Goal: Task Accomplishment & Management: Complete application form

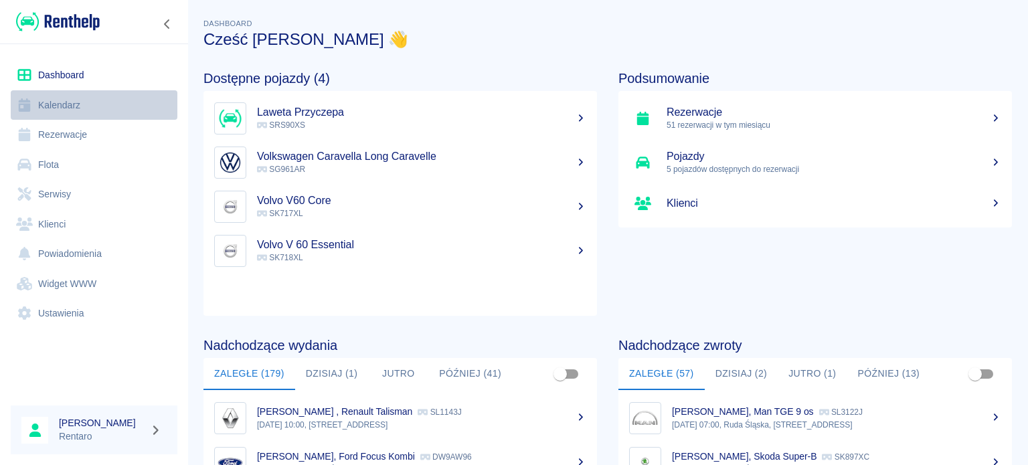
click at [52, 101] on link "Kalendarz" at bounding box center [94, 105] width 167 height 30
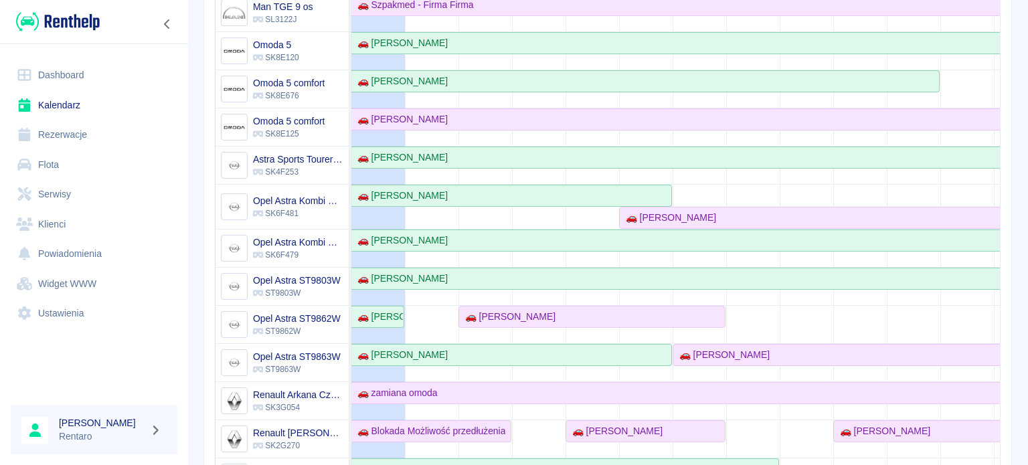
scroll to position [268, 0]
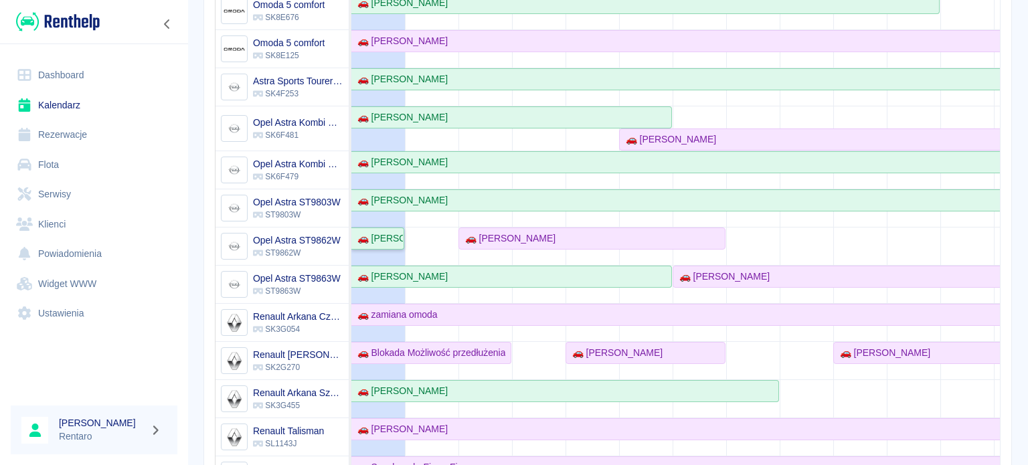
click at [380, 243] on div "🚗 [PERSON_NAME]" at bounding box center [377, 238] width 51 height 14
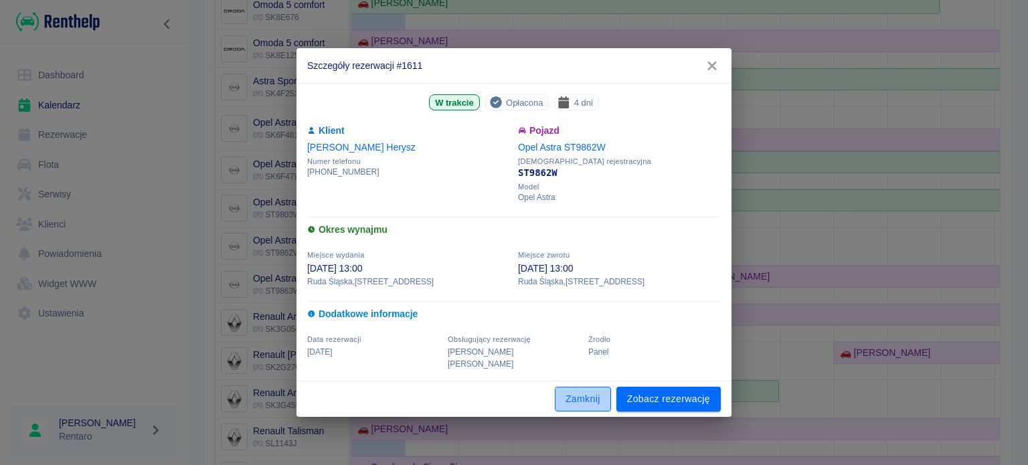
click at [578, 393] on button "Zamknij" at bounding box center [583, 399] width 56 height 25
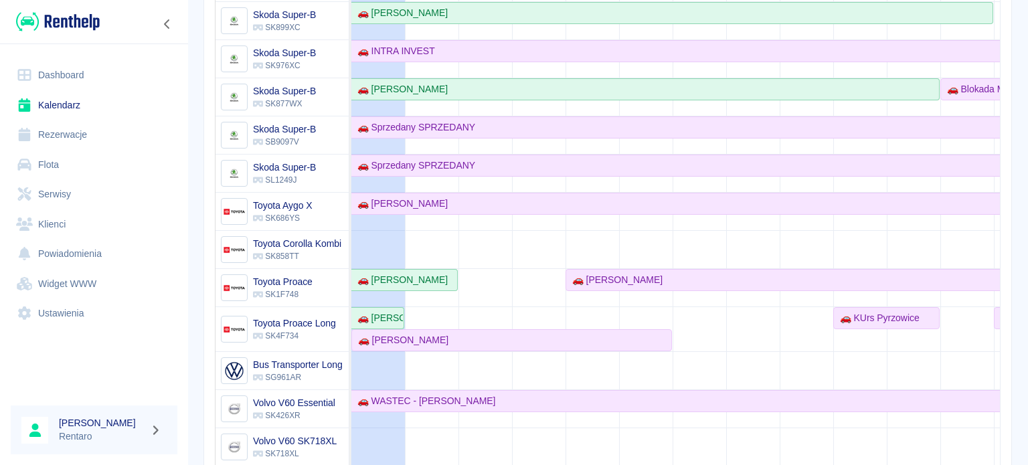
scroll to position [847, 0]
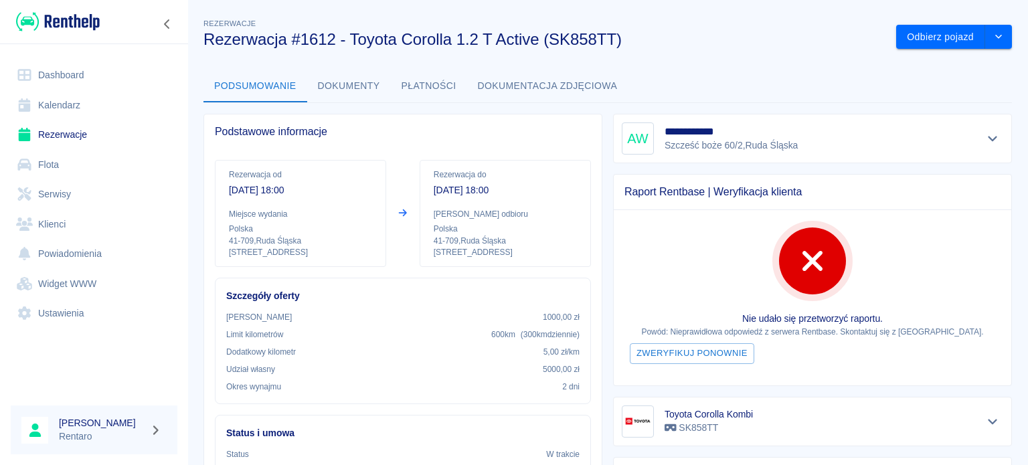
click at [95, 104] on link "Kalendarz" at bounding box center [94, 105] width 167 height 30
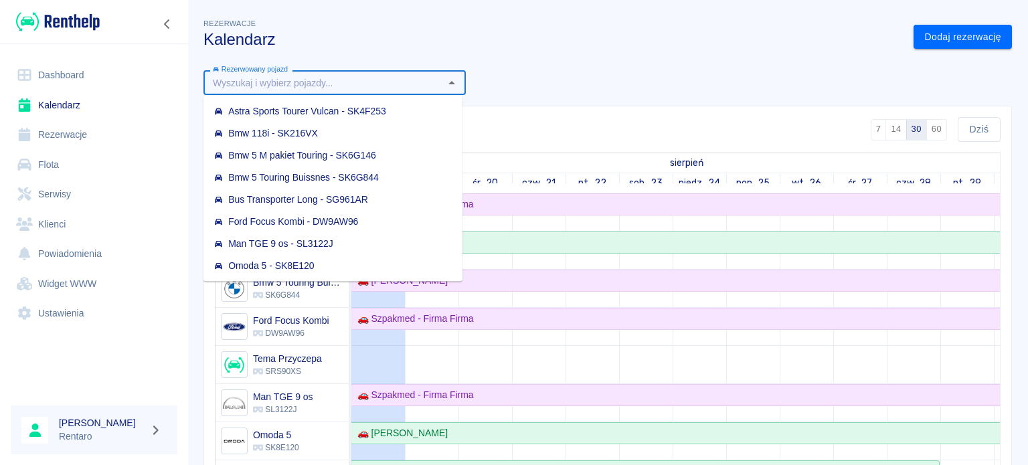
click at [430, 81] on input "Rezerwowany pojazd" at bounding box center [323, 82] width 232 height 17
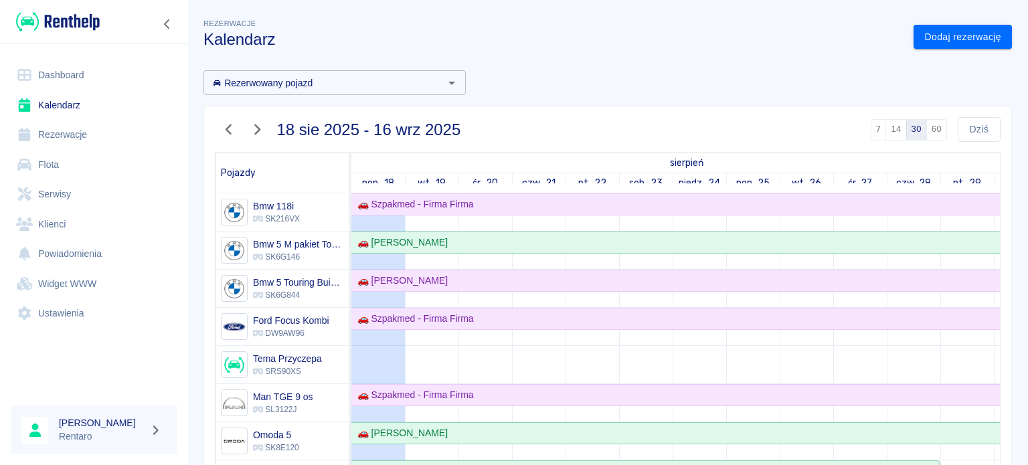
click at [511, 54] on div "Rezerwacje Kalendarz Dodaj rezerwację Rezerwowany pojazd Rezerwowany pojazd 18 …" at bounding box center [607, 355] width 840 height 700
click at [80, 74] on link "Dashboard" at bounding box center [94, 75] width 167 height 30
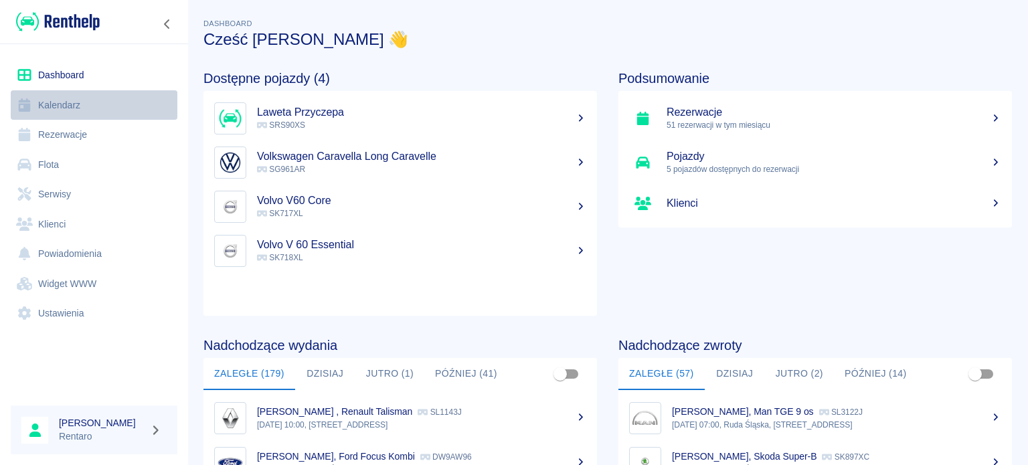
click at [51, 109] on link "Kalendarz" at bounding box center [94, 105] width 167 height 30
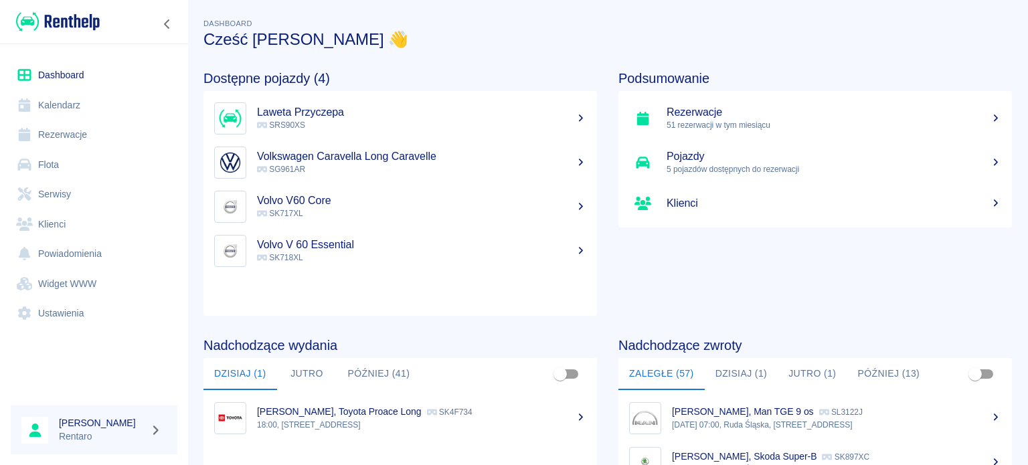
click at [78, 99] on link "Kalendarz" at bounding box center [94, 105] width 167 height 30
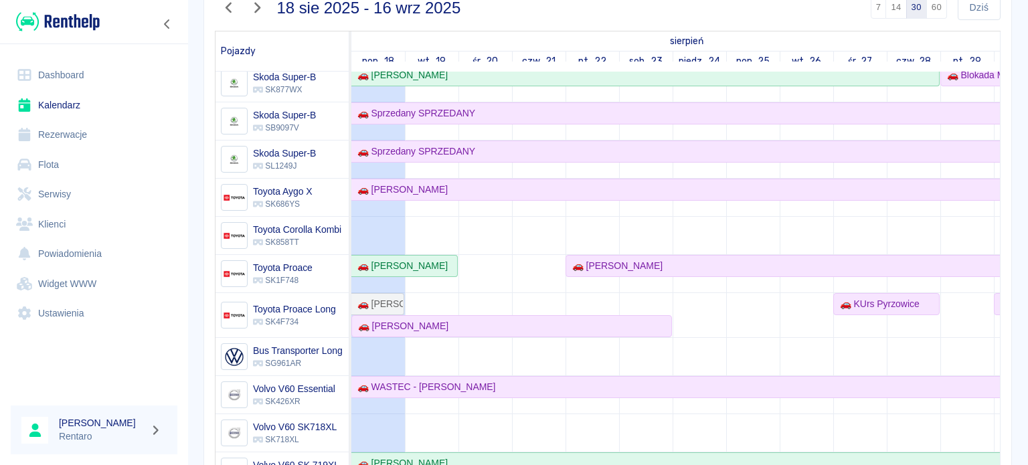
scroll to position [268, 0]
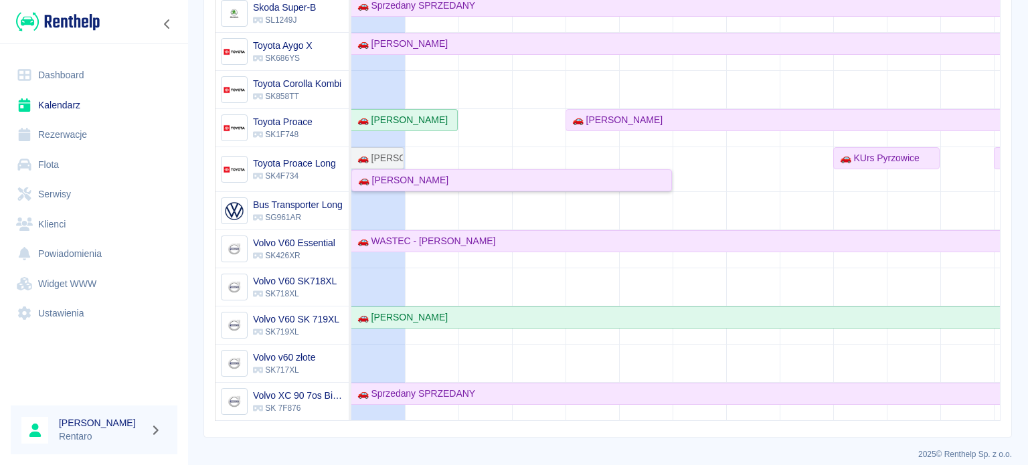
click at [420, 175] on div "🚗 Mirosław Goliński" at bounding box center [401, 180] width 96 height 14
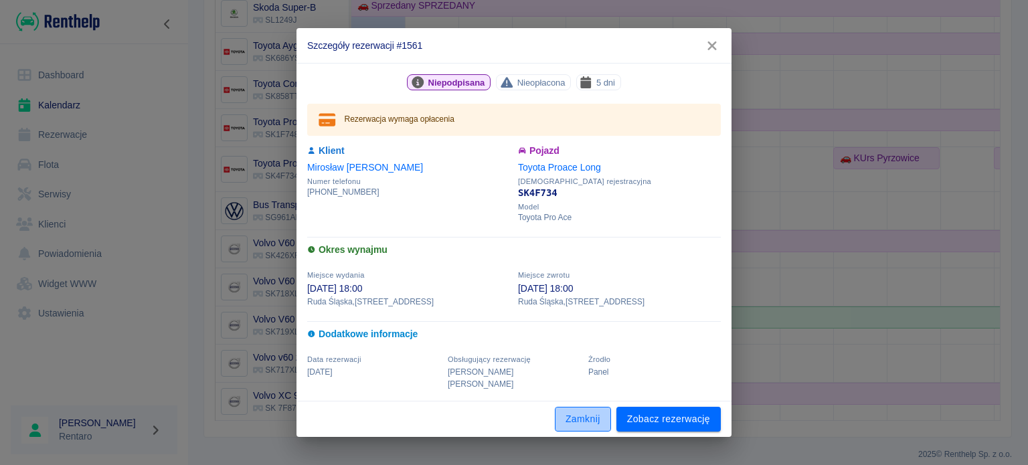
click at [567, 413] on button "Zamknij" at bounding box center [583, 419] width 56 height 25
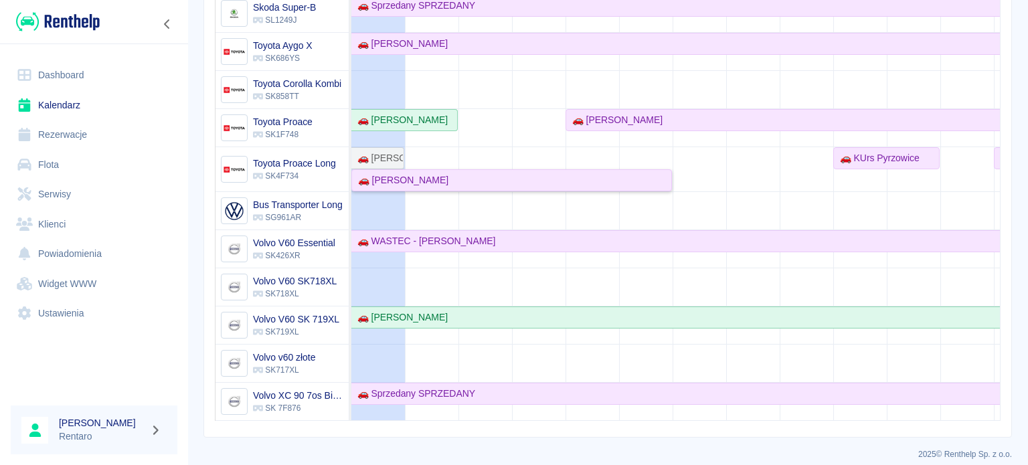
click at [645, 175] on div "🚗 Mirosław Goliński" at bounding box center [512, 180] width 318 height 14
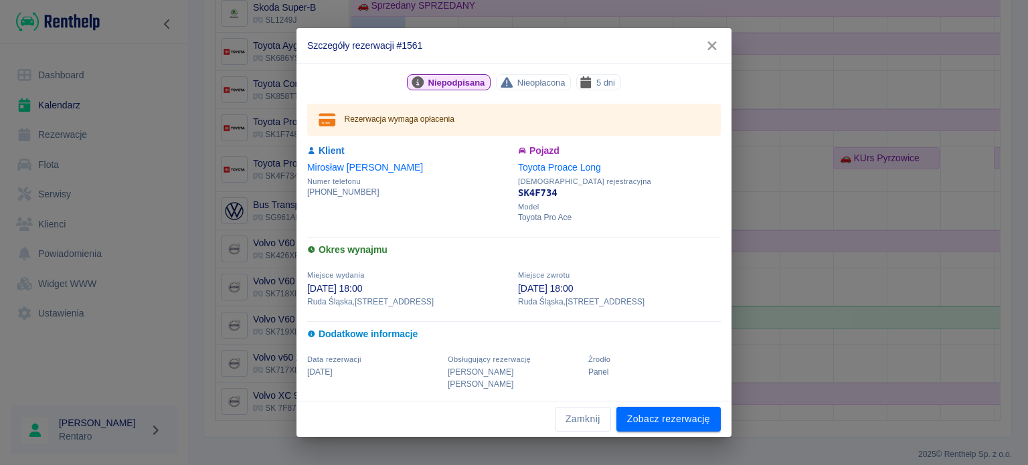
click at [711, 58] on button "button" at bounding box center [712, 45] width 28 height 25
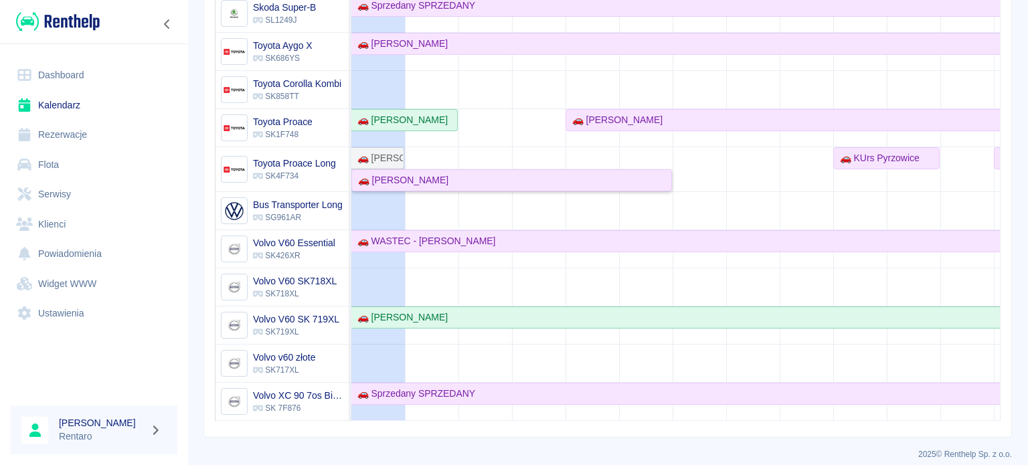
click at [426, 173] on div "🚗 [PERSON_NAME]" at bounding box center [401, 180] width 96 height 14
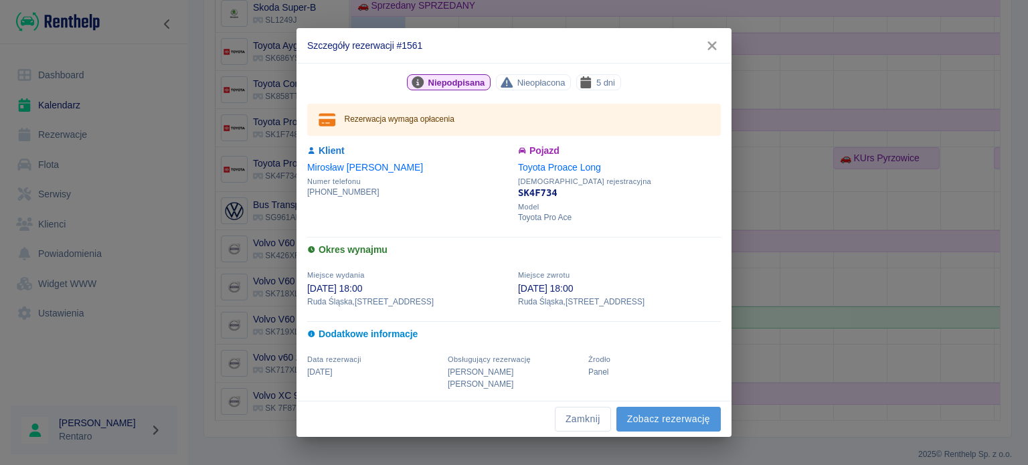
click at [648, 407] on link "Zobacz rezerwację" at bounding box center [668, 419] width 104 height 25
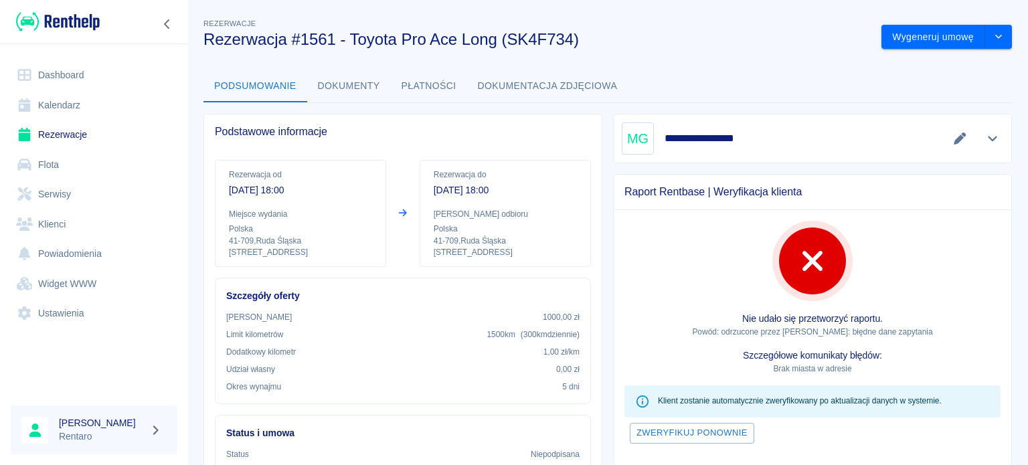
click at [952, 136] on icon "Edytuj dane" at bounding box center [959, 138] width 15 height 12
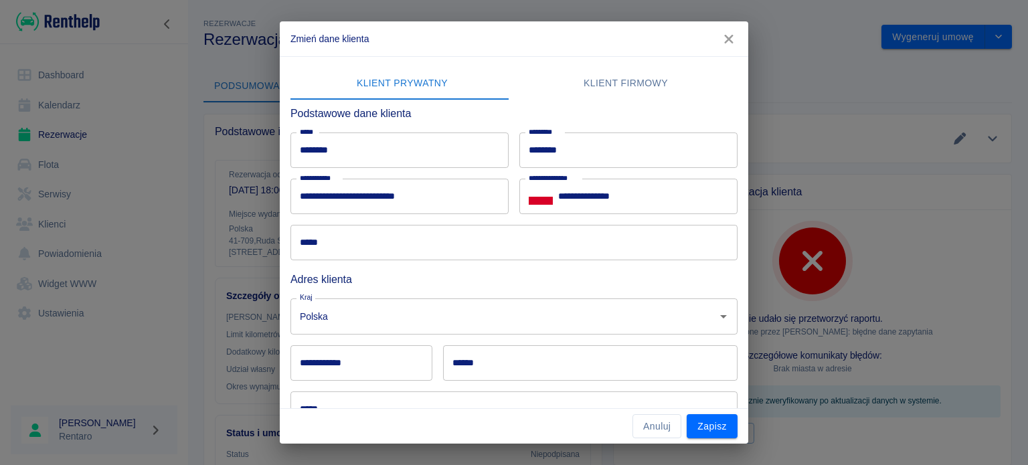
click at [727, 31] on button "button" at bounding box center [729, 39] width 28 height 25
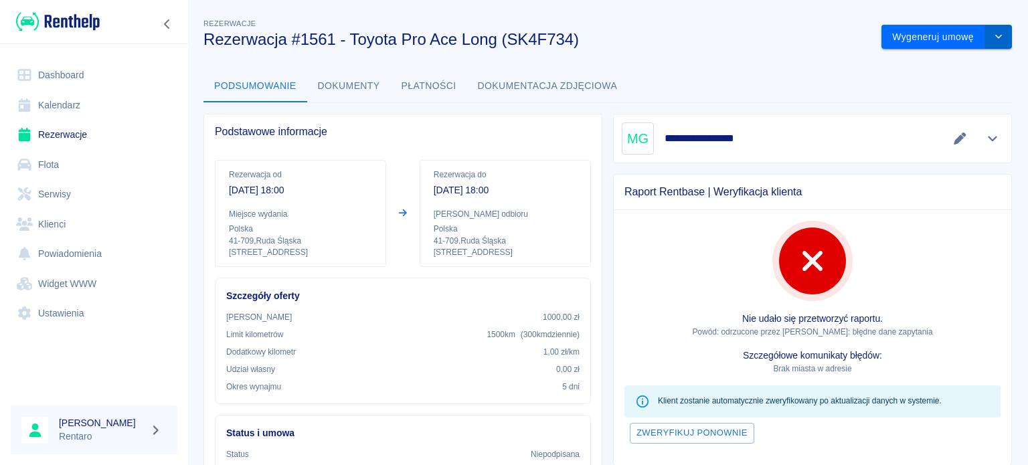
click at [993, 37] on icon "drop-down" at bounding box center [998, 36] width 11 height 9
click at [937, 110] on li "Anuluj rezerwację" at bounding box center [936, 109] width 108 height 22
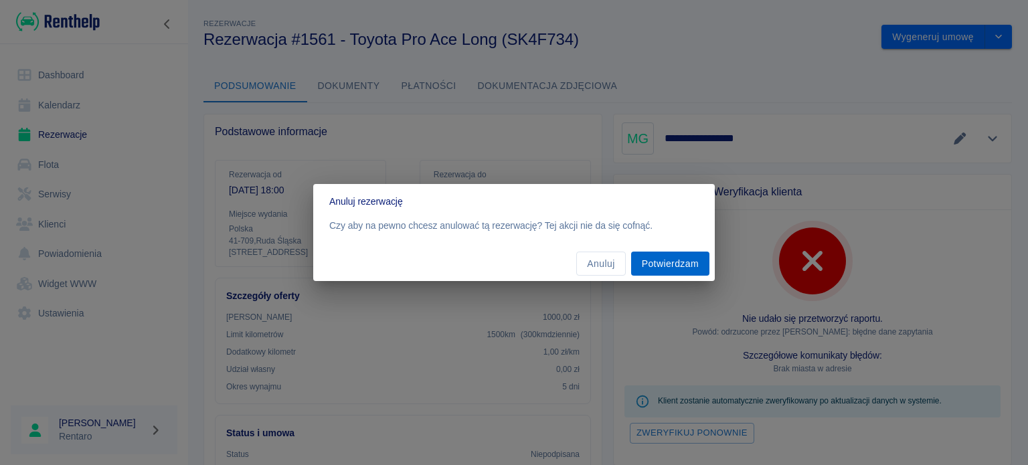
click at [677, 264] on button "Potwierdzam" at bounding box center [670, 264] width 78 height 25
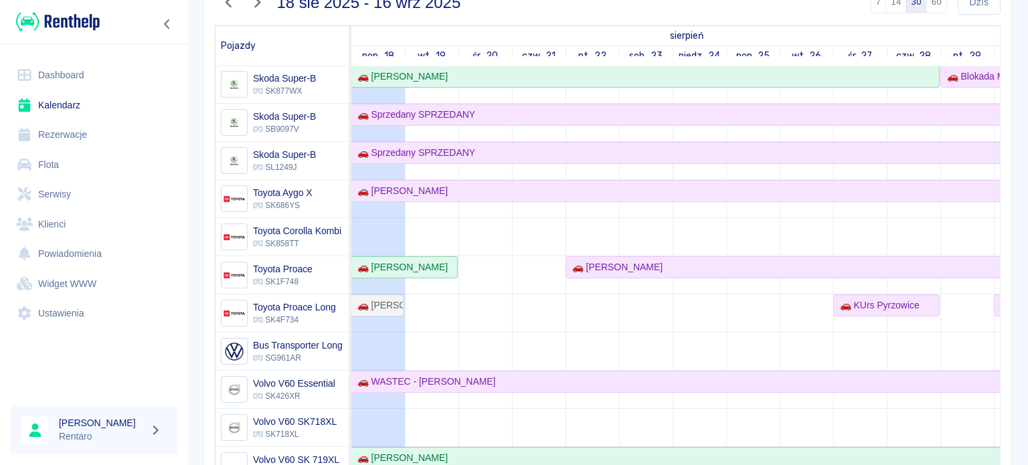
scroll to position [134, 0]
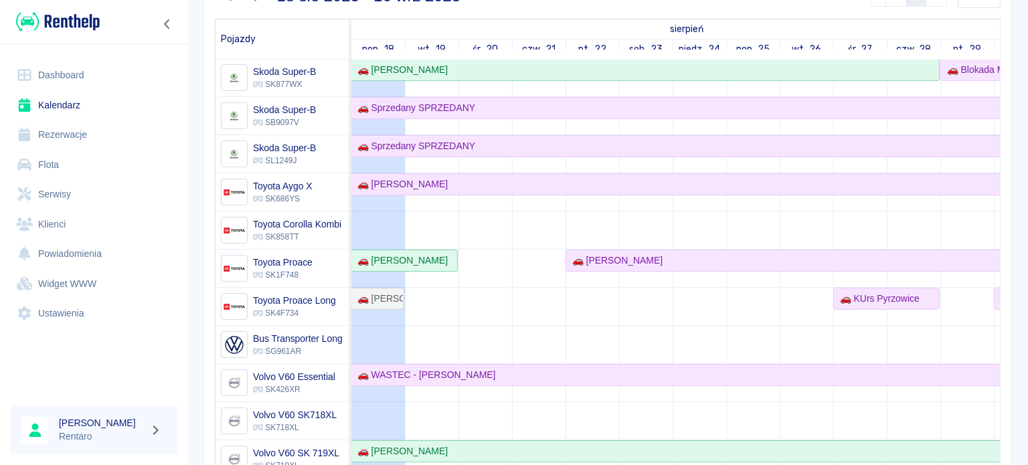
click at [63, 132] on link "Rezerwacje" at bounding box center [94, 135] width 167 height 30
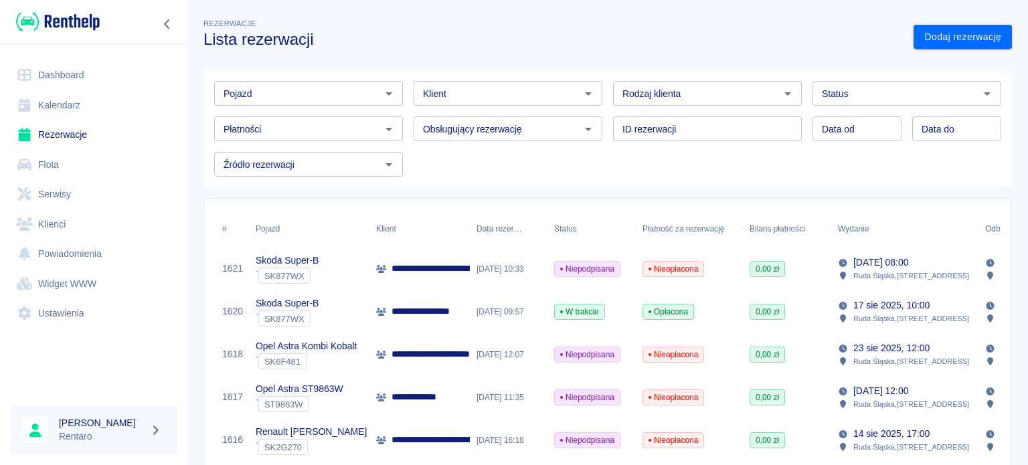
click at [294, 98] on input "Pojazd" at bounding box center [297, 93] width 159 height 17
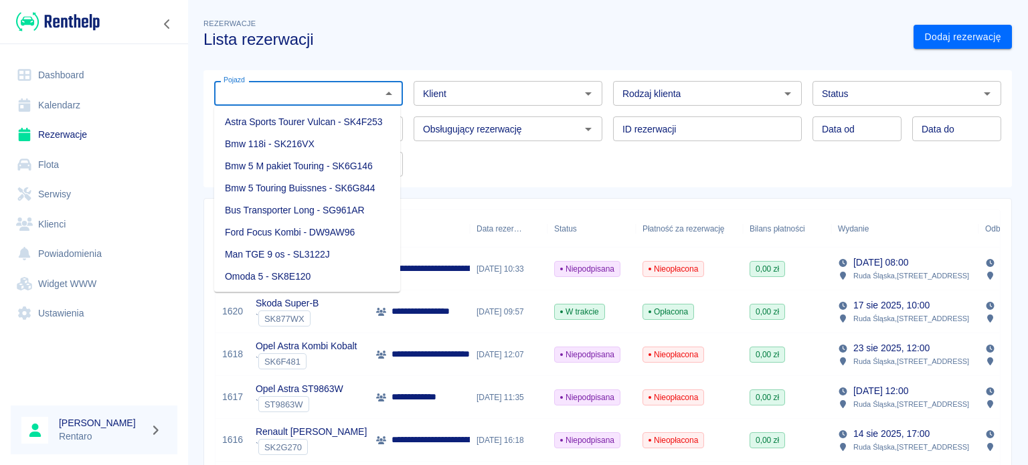
click at [500, 100] on input "Klient" at bounding box center [496, 93] width 159 height 17
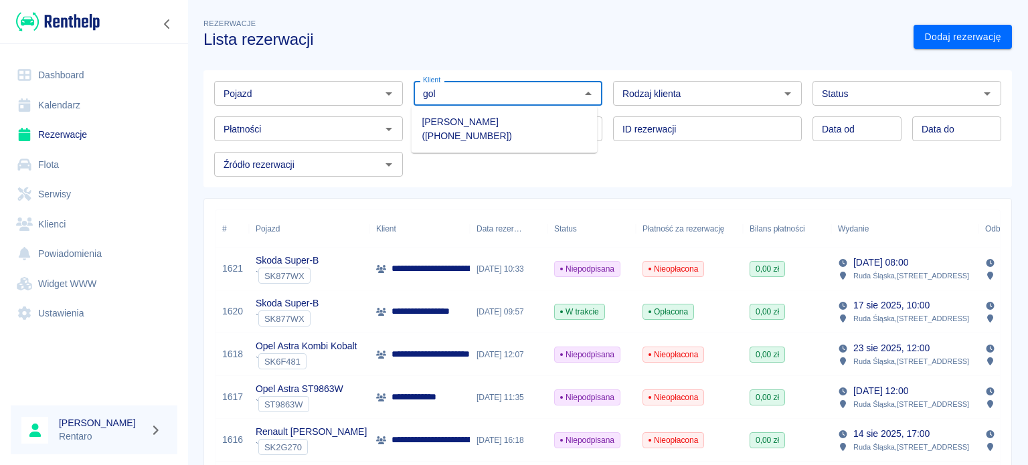
drag, startPoint x: 517, startPoint y: 121, endPoint x: 520, endPoint y: 114, distance: 7.8
click at [517, 120] on li "Mirosław Goliński (+48515693706)" at bounding box center [504, 129] width 186 height 36
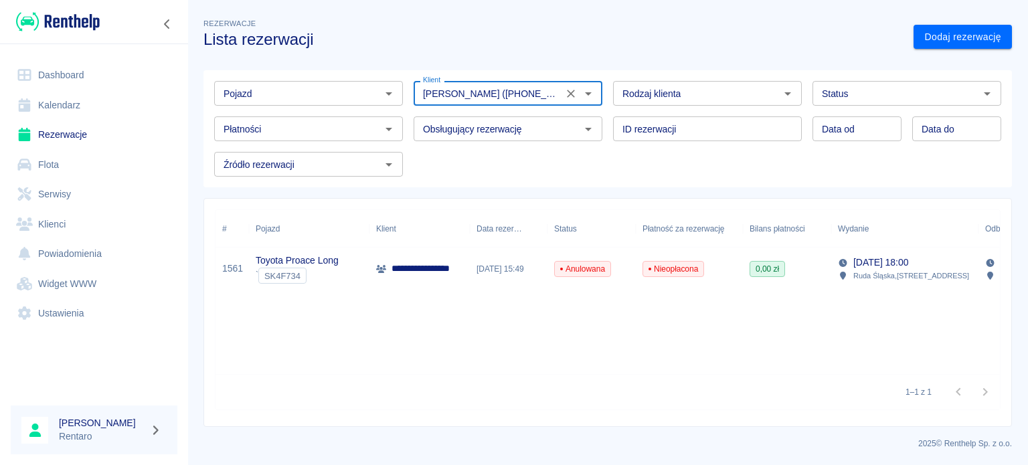
type input "Mirosław Goliński (+48515693706)"
click at [296, 262] on p "Toyota Proace Long" at bounding box center [297, 261] width 83 height 14
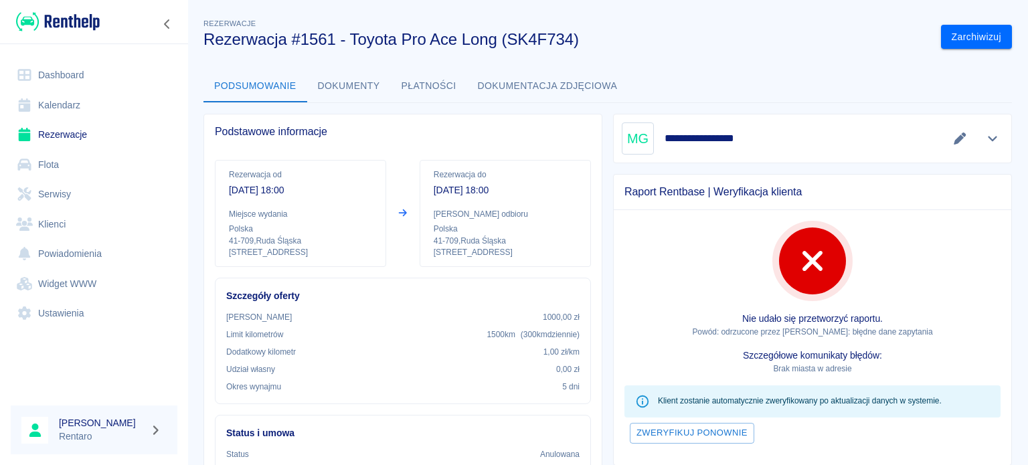
scroll to position [67, 0]
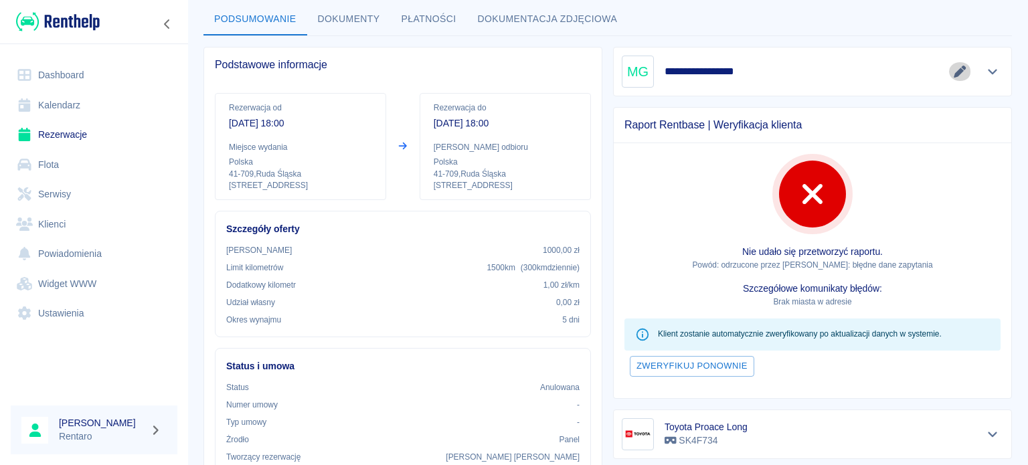
click at [952, 75] on icon "Edytuj dane" at bounding box center [959, 72] width 15 height 12
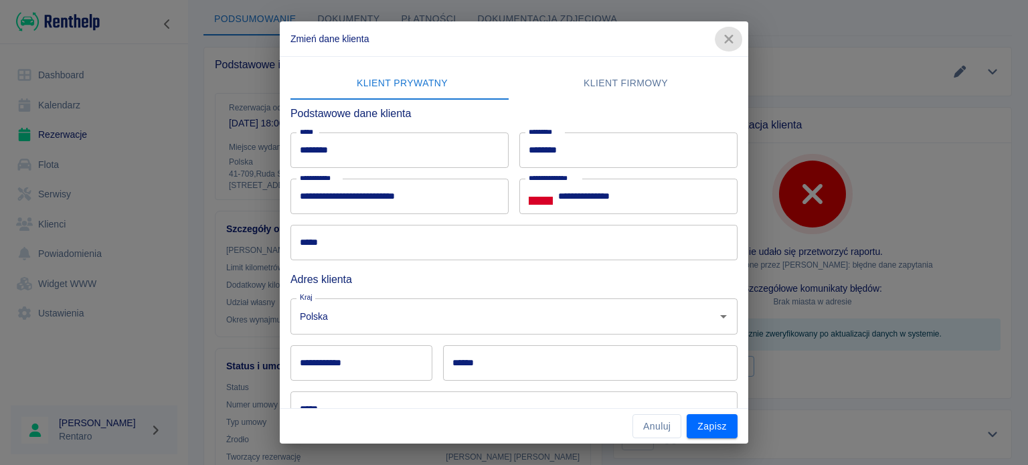
click at [729, 37] on icon "button" at bounding box center [728, 39] width 9 height 9
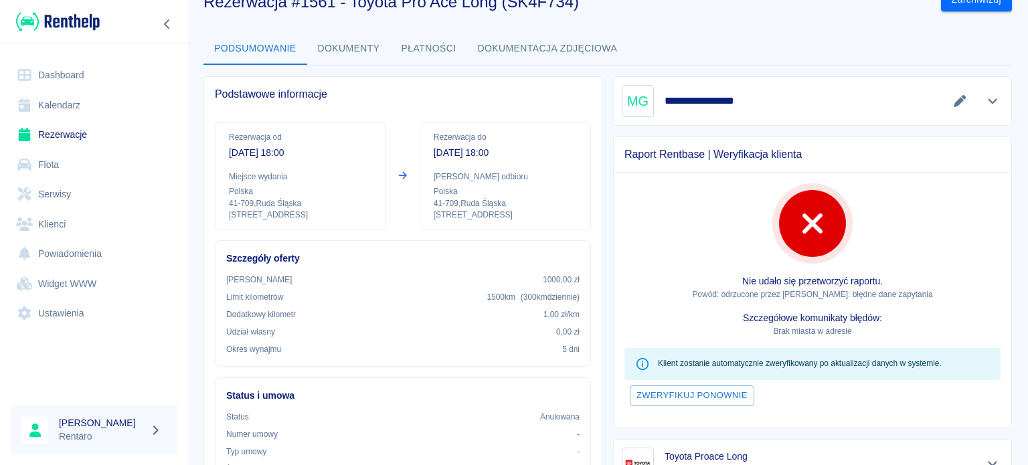
scroll to position [0, 0]
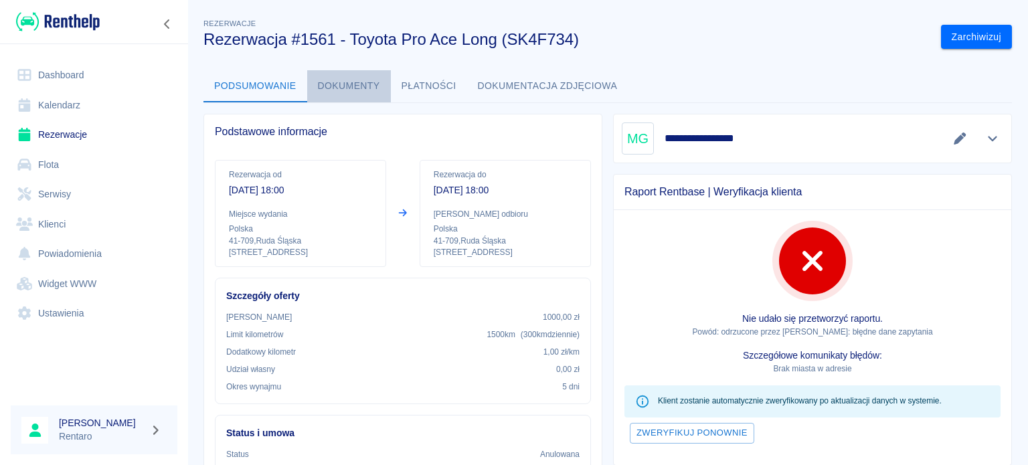
click at [341, 80] on button "Dokumenty" at bounding box center [349, 86] width 84 height 32
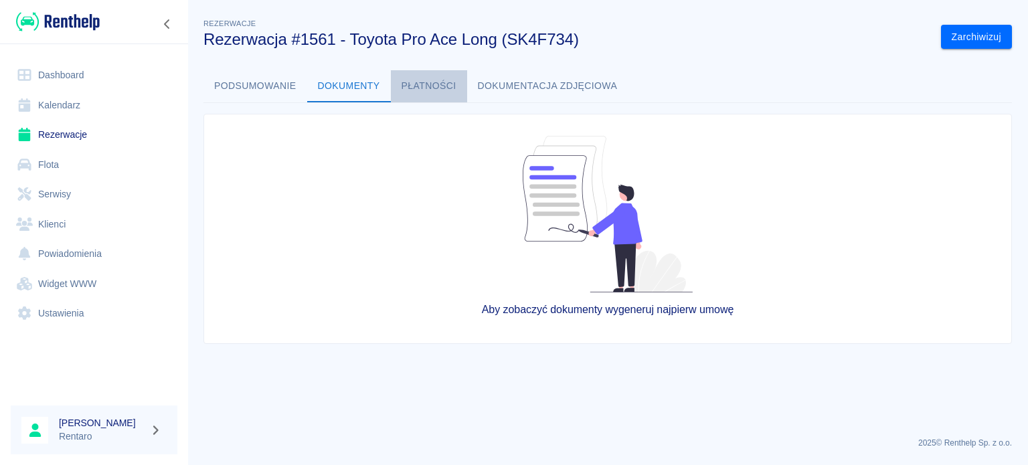
drag, startPoint x: 405, startPoint y: 88, endPoint x: 418, endPoint y: 87, distance: 12.8
click at [407, 88] on button "Płatności" at bounding box center [429, 86] width 76 height 32
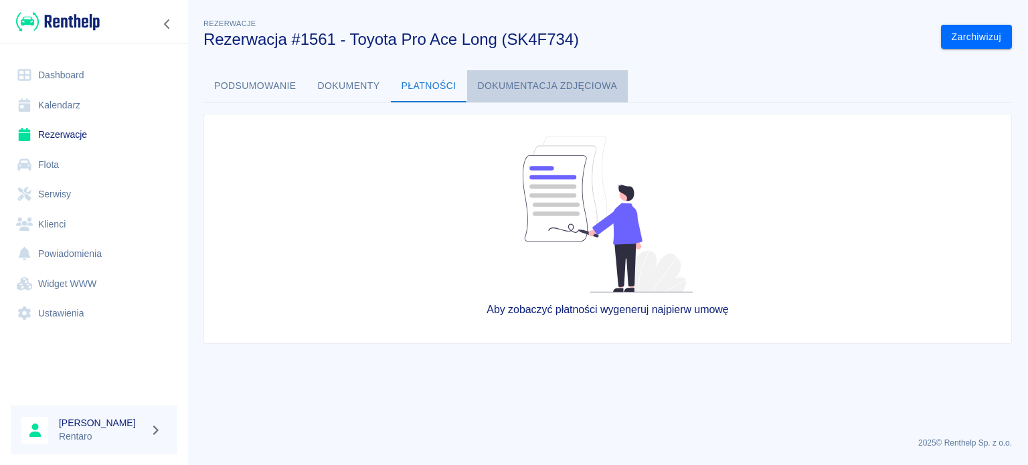
click at [513, 86] on button "Dokumentacja zdjęciowa" at bounding box center [547, 86] width 161 height 32
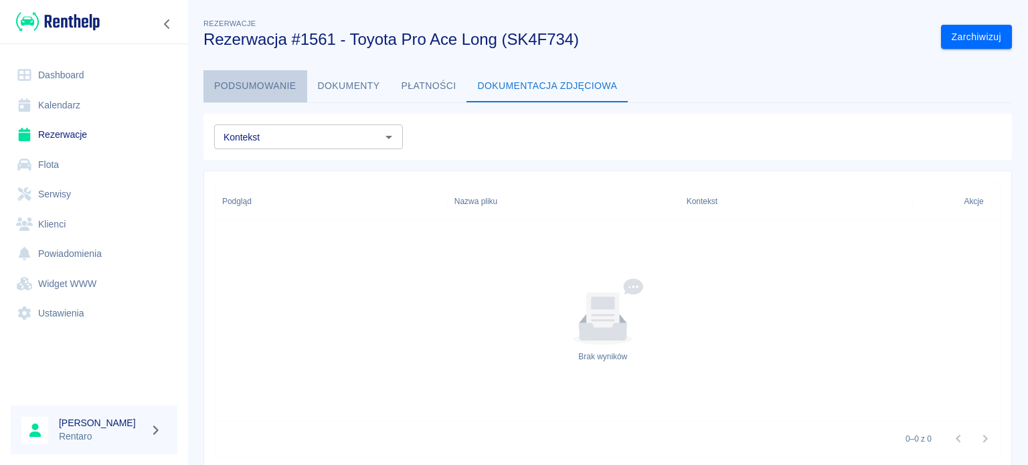
click at [260, 82] on button "Podsumowanie" at bounding box center [255, 86] width 104 height 32
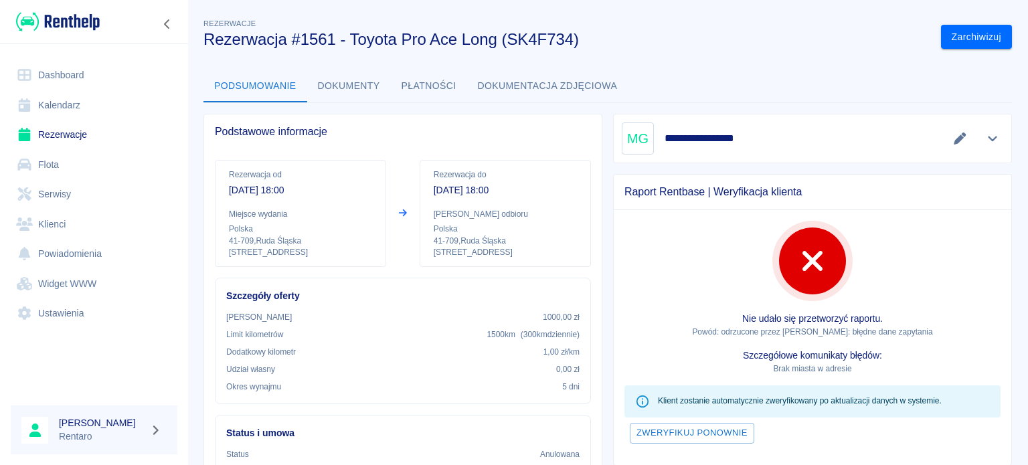
click at [318, 43] on h3 "Rezerwacja #1561 - Toyota Pro Ace Long (SK4F734)" at bounding box center [566, 39] width 727 height 19
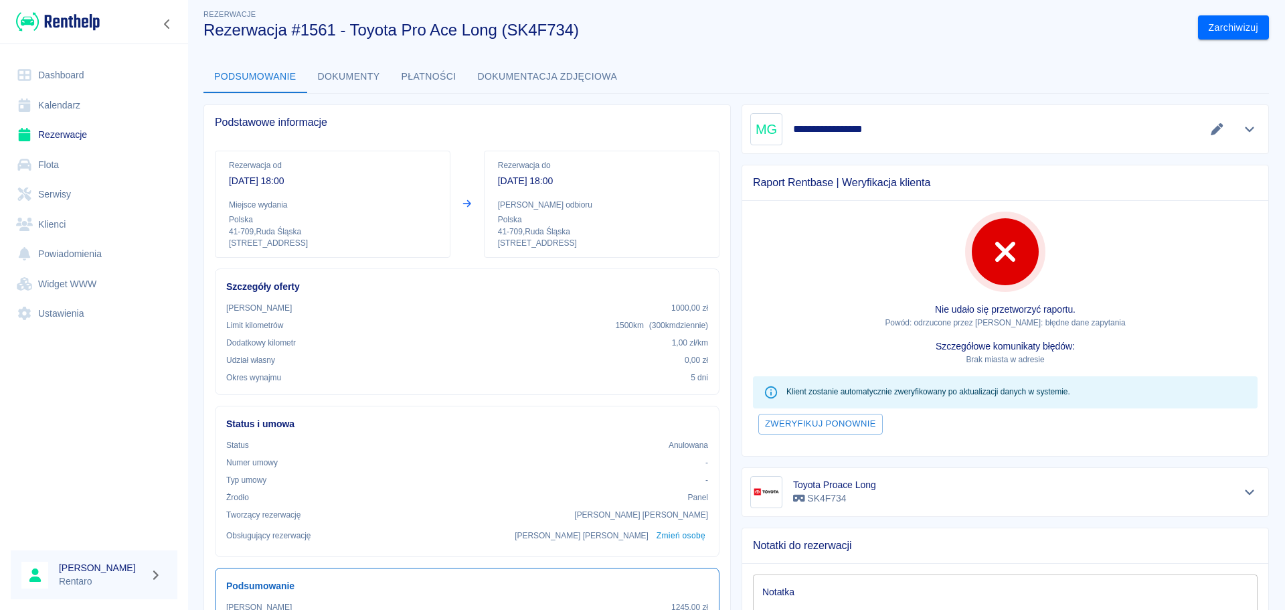
scroll to position [9, 0]
click at [54, 104] on link "Kalendarz" at bounding box center [94, 105] width 167 height 30
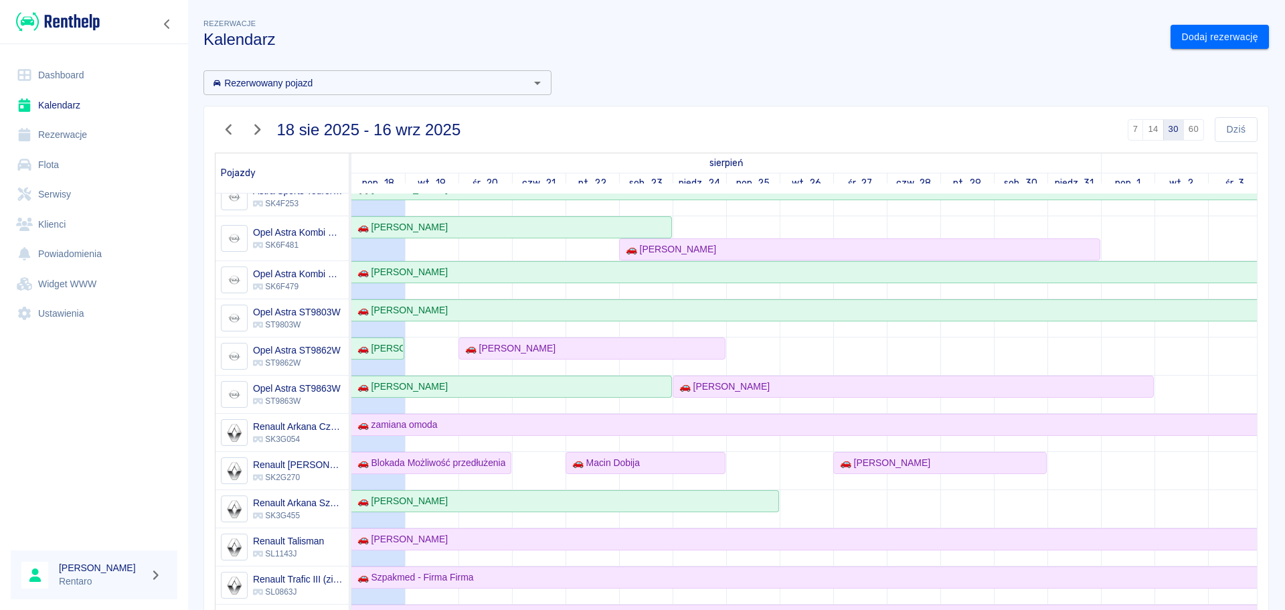
scroll to position [335, 0]
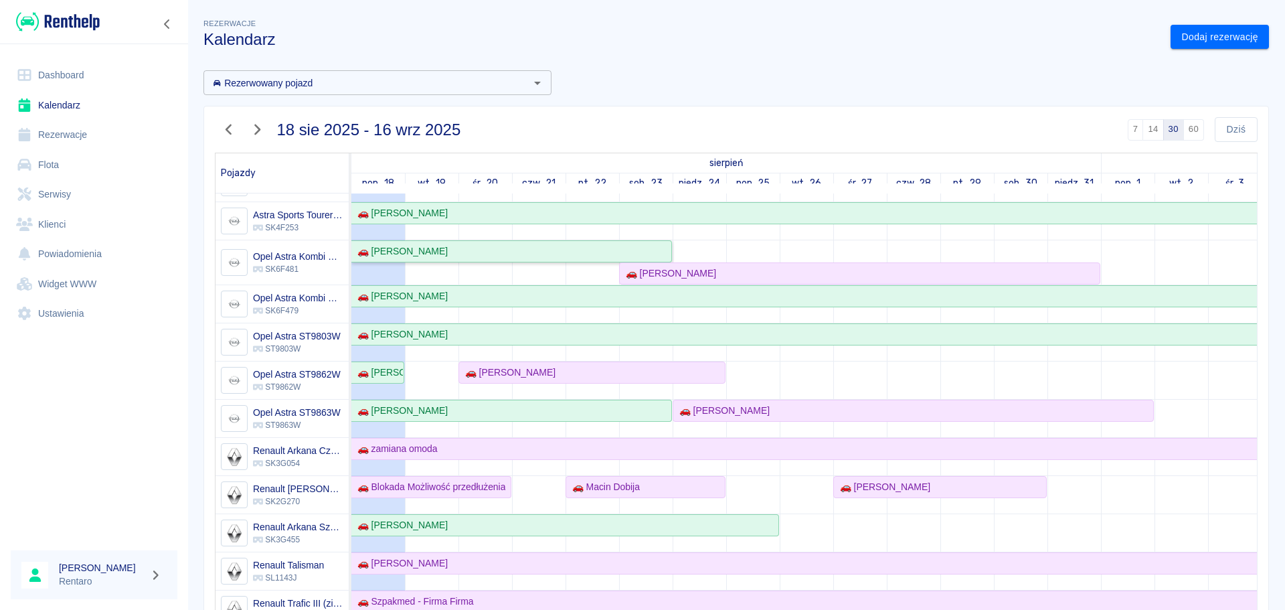
click at [446, 253] on div "🚗 [PERSON_NAME]" at bounding box center [400, 251] width 96 height 14
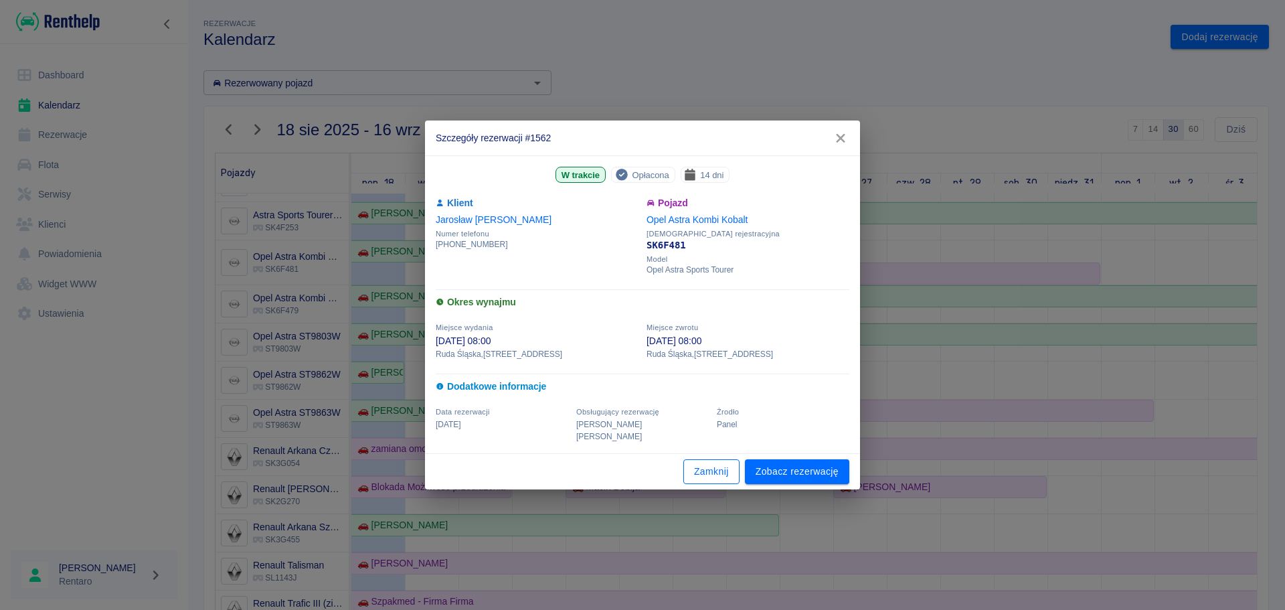
click at [719, 464] on button "Zamknij" at bounding box center [711, 471] width 56 height 25
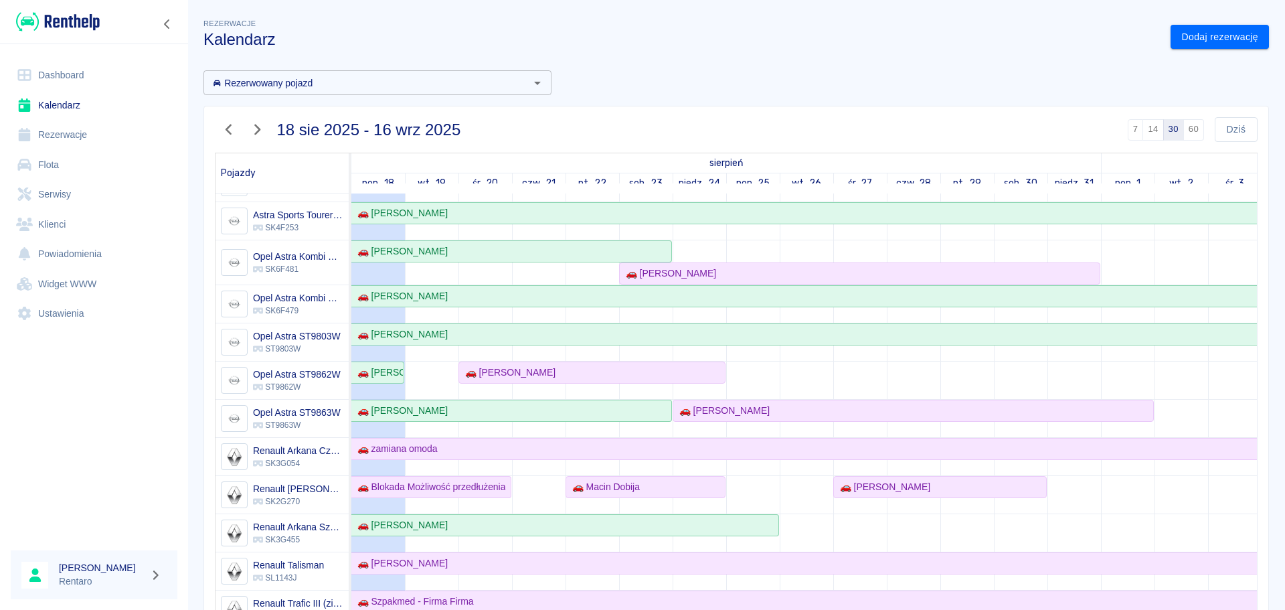
click at [231, 130] on icon "button" at bounding box center [228, 129] width 17 height 14
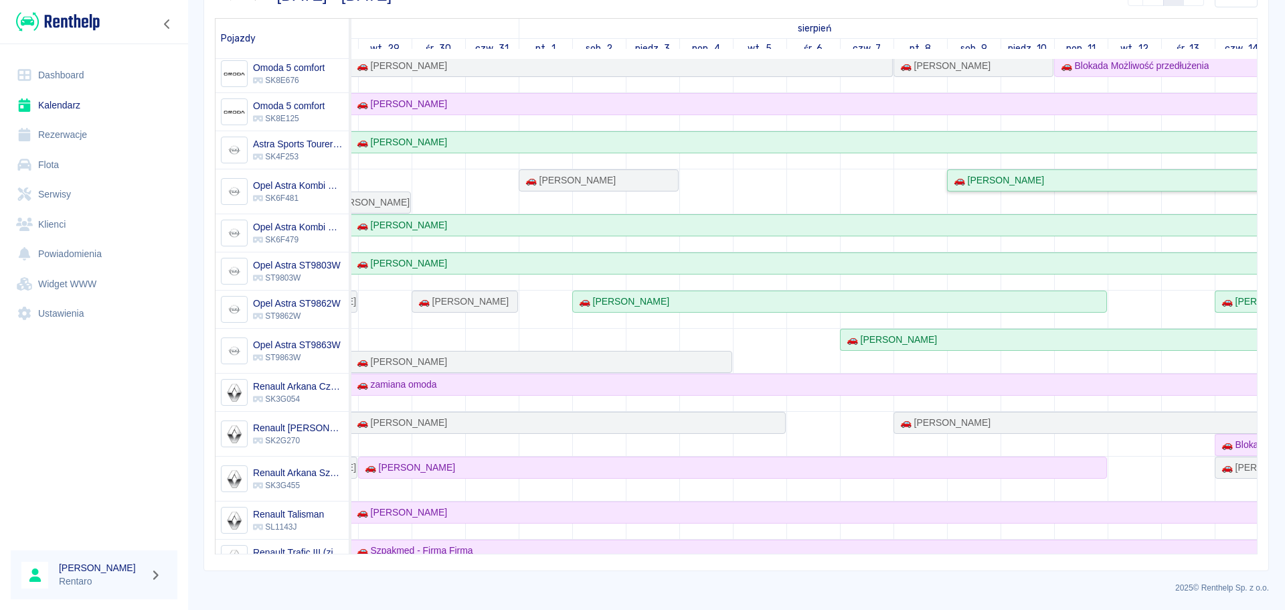
click at [1027, 173] on link "🚗 [PERSON_NAME]" at bounding box center [1188, 180] width 482 height 22
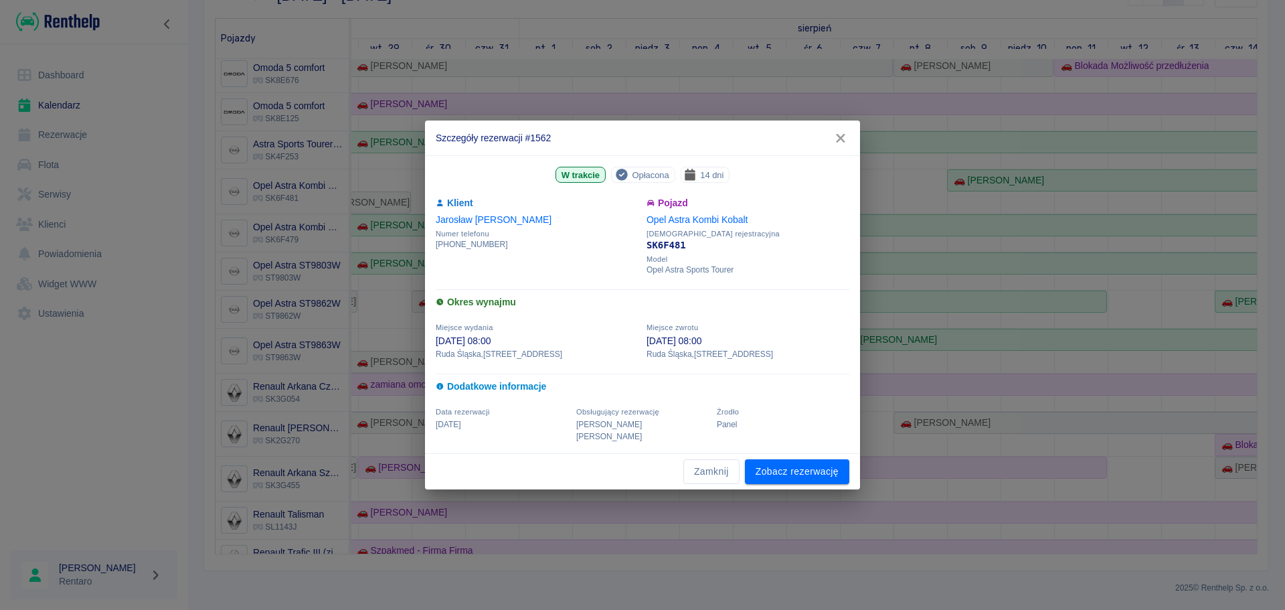
click at [844, 143] on icon "button" at bounding box center [840, 138] width 9 height 9
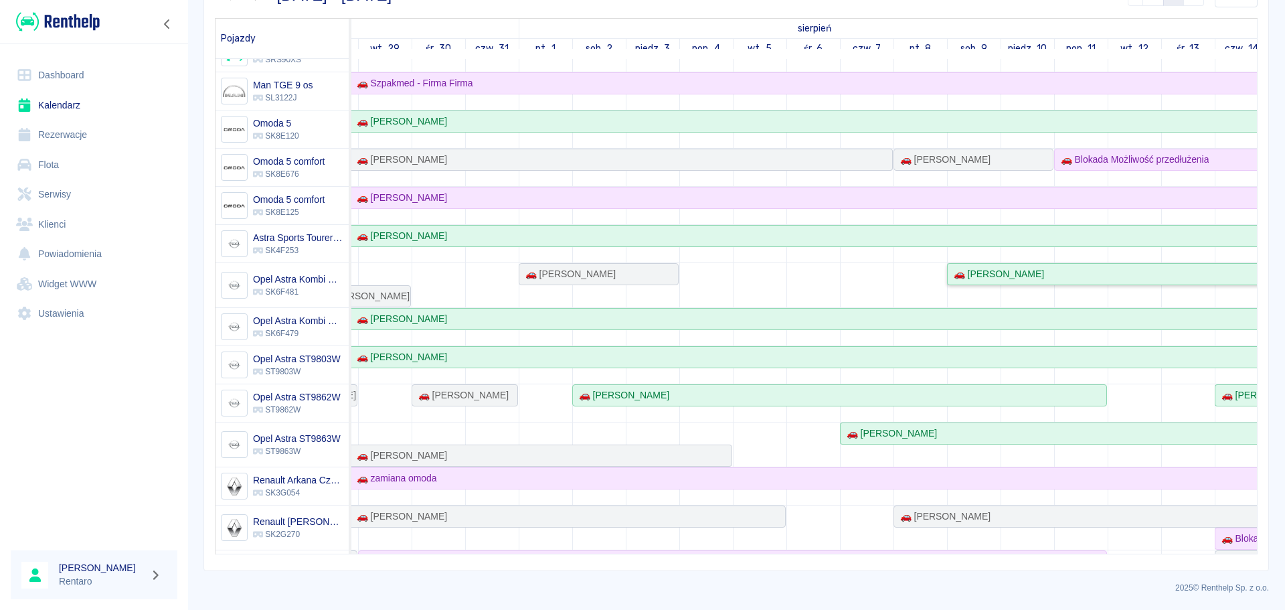
scroll to position [70, 0]
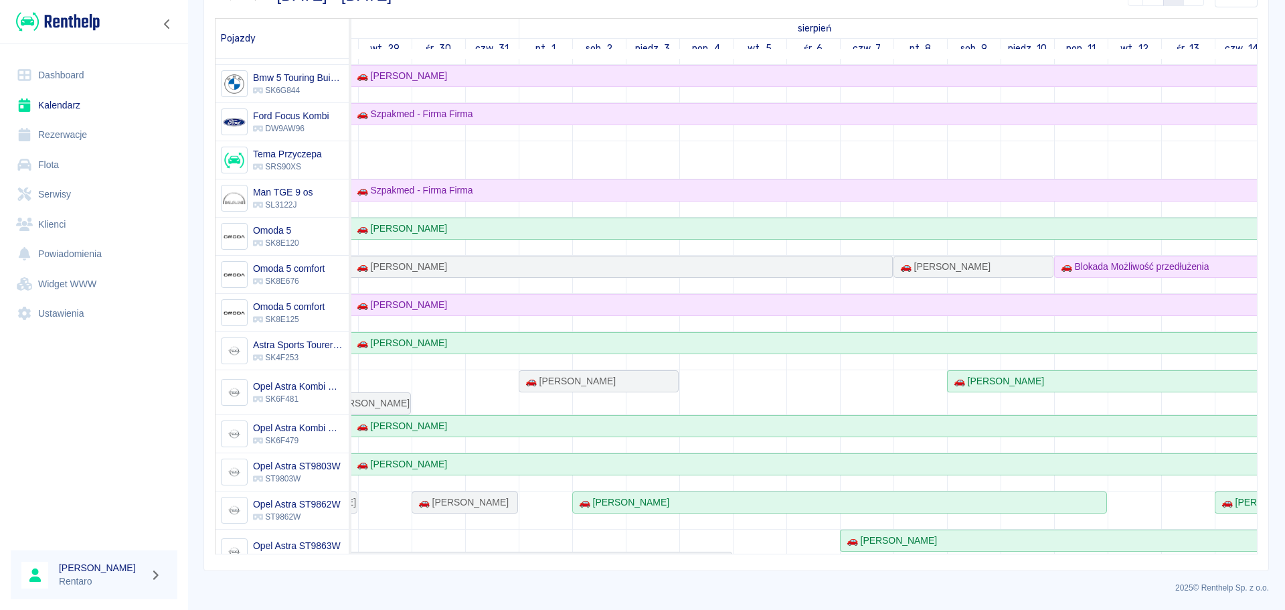
click at [98, 104] on link "Kalendarz" at bounding box center [94, 105] width 167 height 30
click at [96, 105] on link "Kalendarz" at bounding box center [94, 105] width 167 height 30
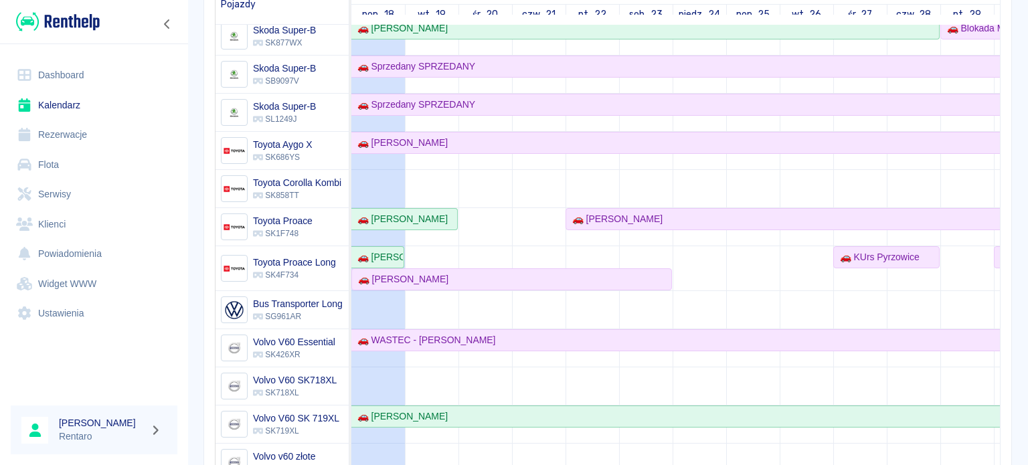
scroll to position [278, 0]
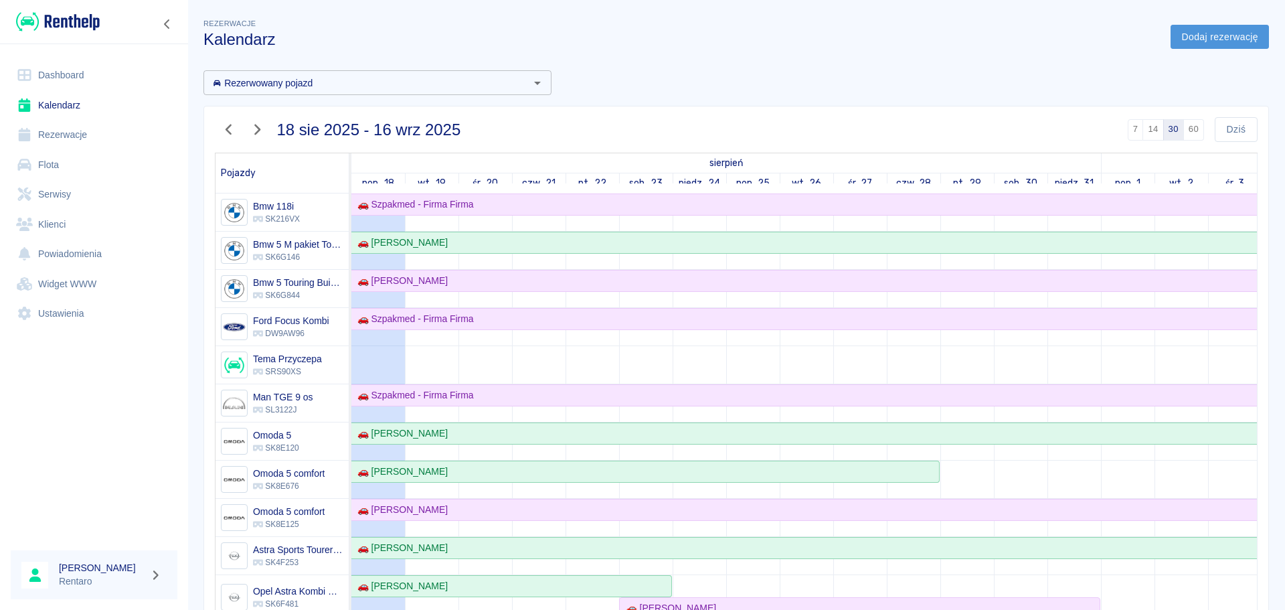
click at [1216, 33] on link "Dodaj rezerwację" at bounding box center [1219, 37] width 98 height 25
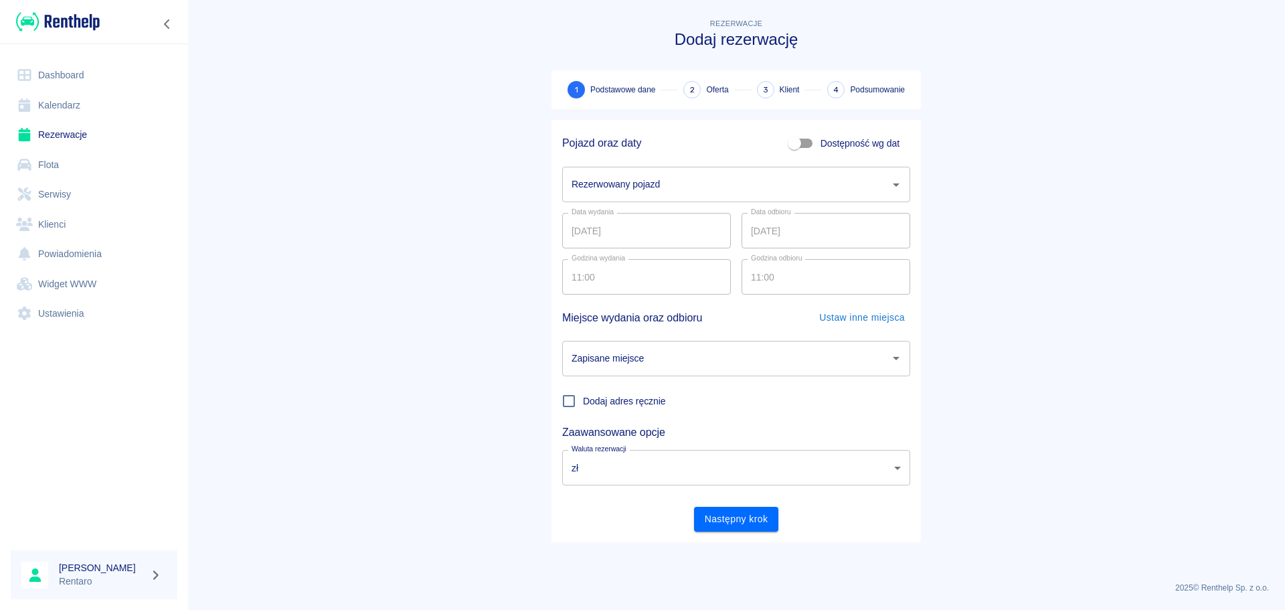
click at [808, 149] on input "Dostępność wg dat" at bounding box center [794, 142] width 76 height 25
checkbox input "true"
click at [628, 178] on input "18.08.2025" at bounding box center [646, 184] width 169 height 35
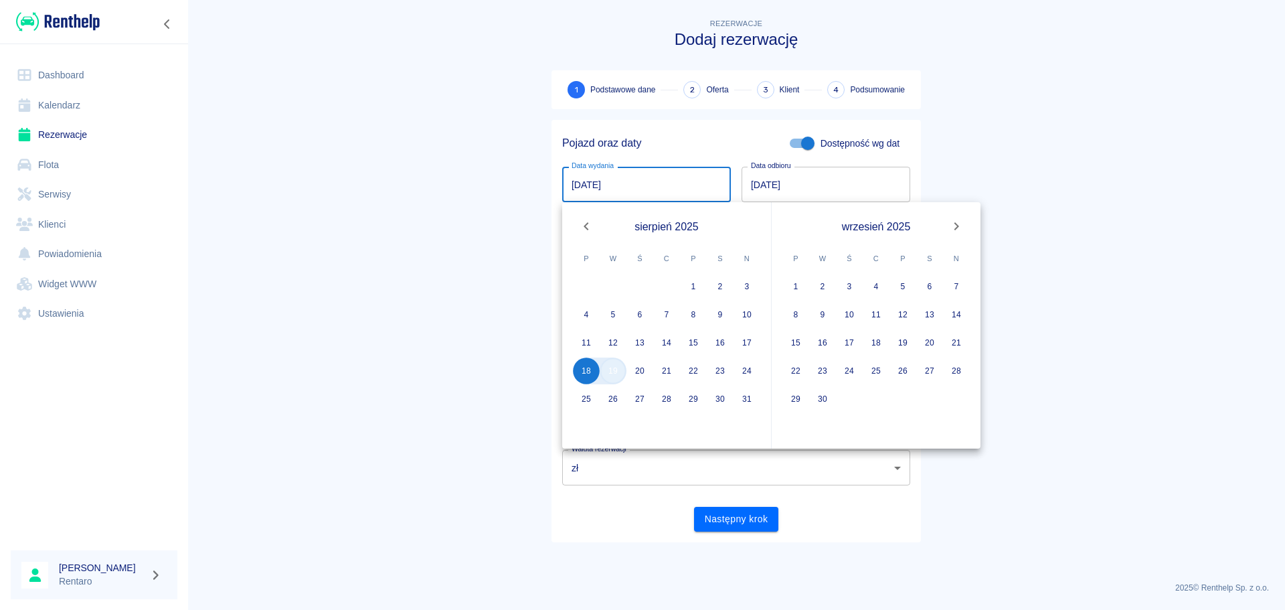
click at [614, 381] on button "19" at bounding box center [612, 370] width 27 height 27
type input "19.08.2025"
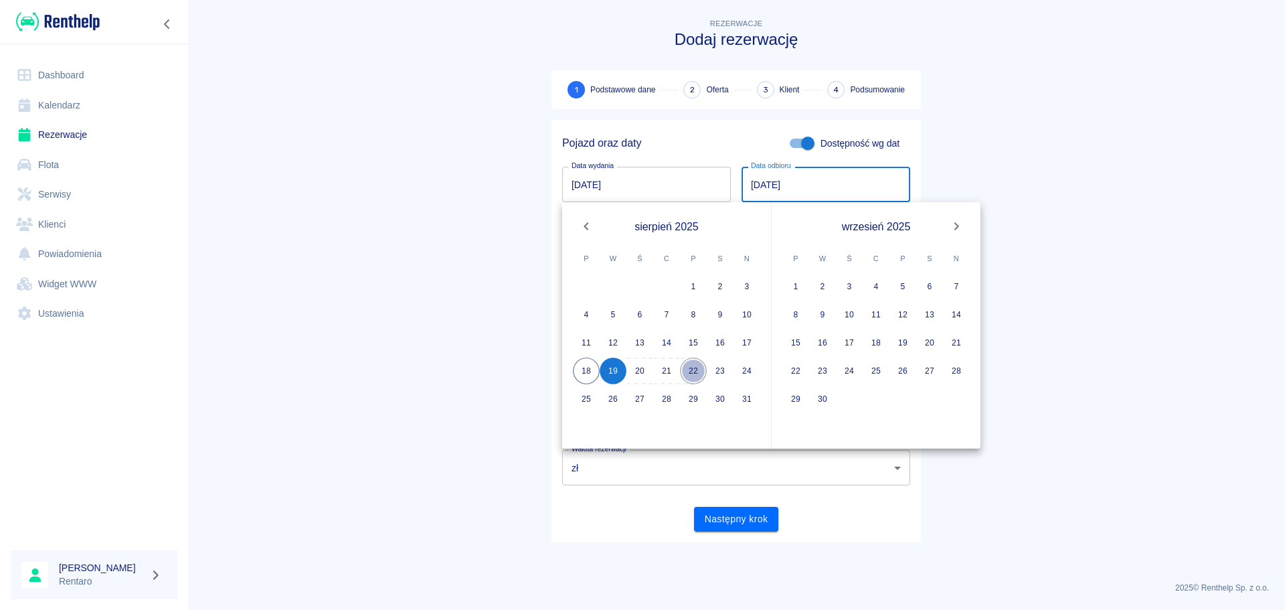
click at [698, 377] on button "22" at bounding box center [693, 370] width 27 height 27
type input "22.08.2025"
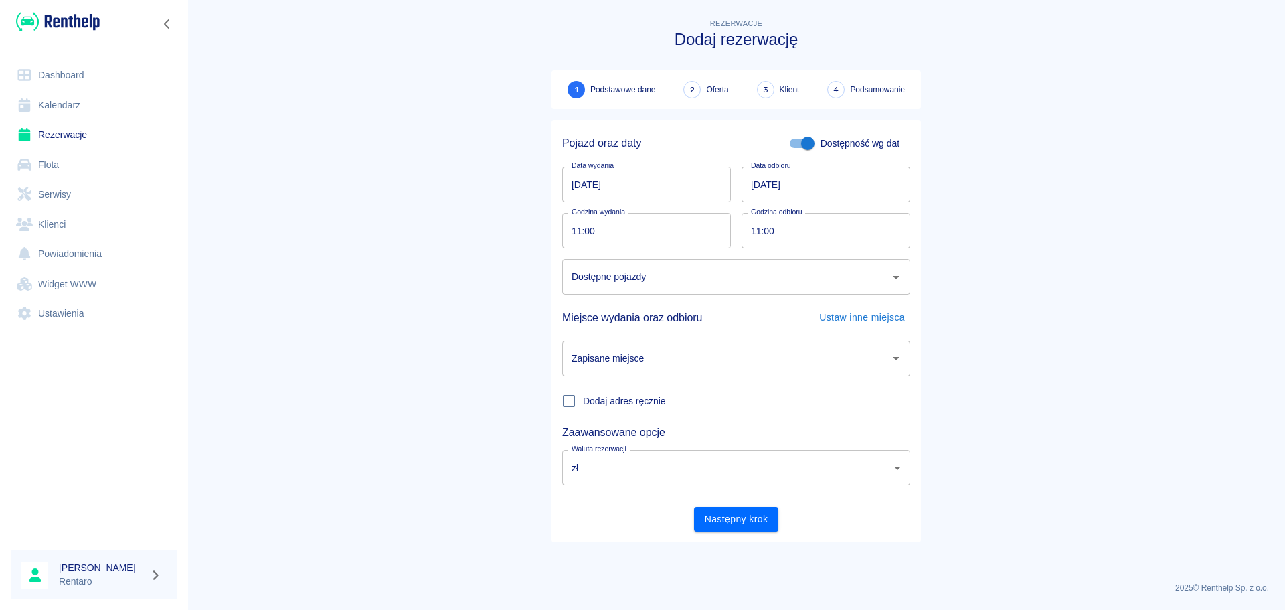
click at [692, 284] on input "Dostępne pojazdy" at bounding box center [726, 276] width 316 height 23
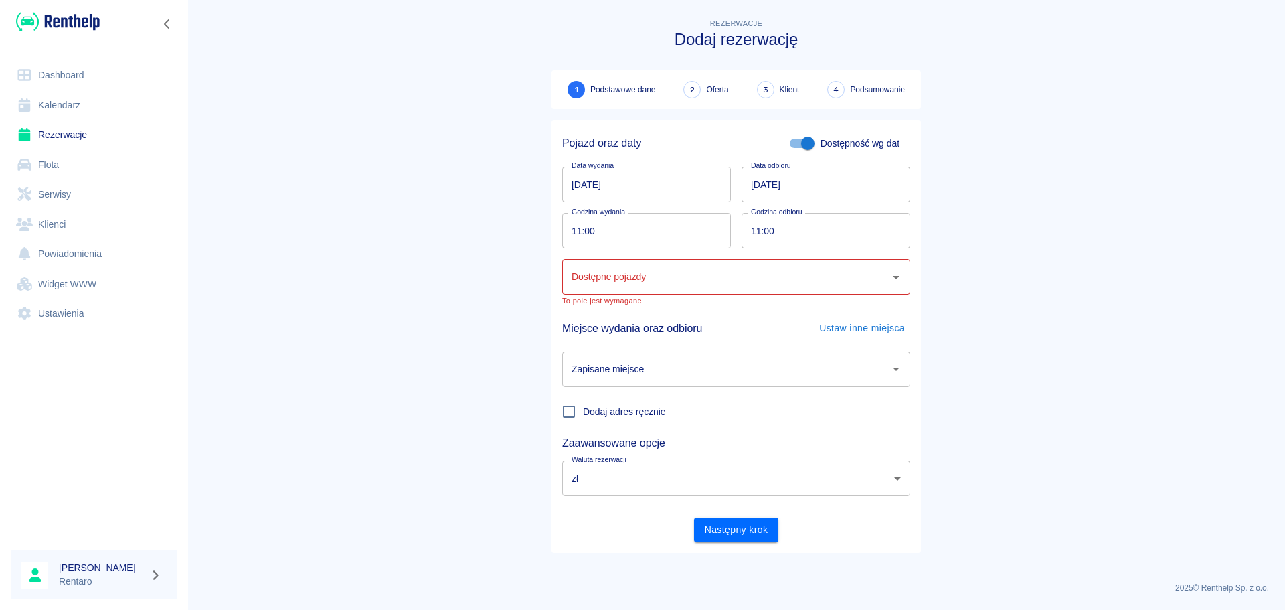
click at [1021, 204] on main "Rezerwacje Dodaj rezerwację 1 Podstawowe dane 2 Oferta 3 Klient 4 Podsumowanie …" at bounding box center [735, 293] width 1097 height 555
click at [765, 283] on input "Dostępne pojazdy" at bounding box center [726, 276] width 316 height 23
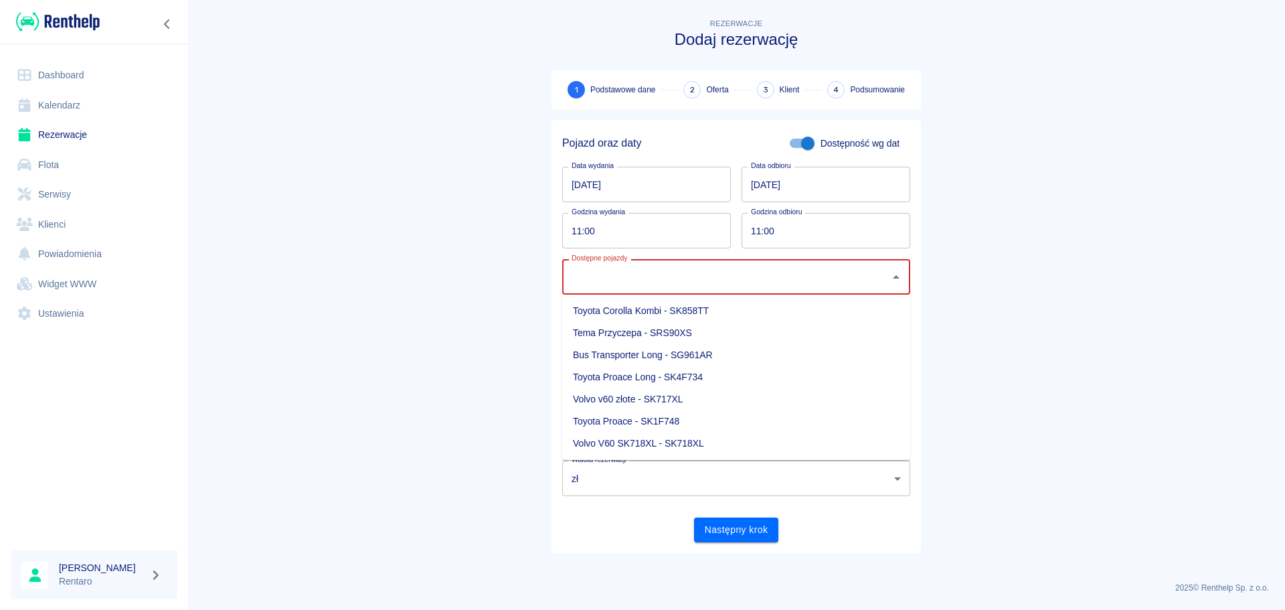
click at [1069, 233] on main "Rezerwacje Dodaj rezerwację 1 Podstawowe dane 2 Oferta 3 Klient 4 Podsumowanie …" at bounding box center [735, 293] width 1097 height 555
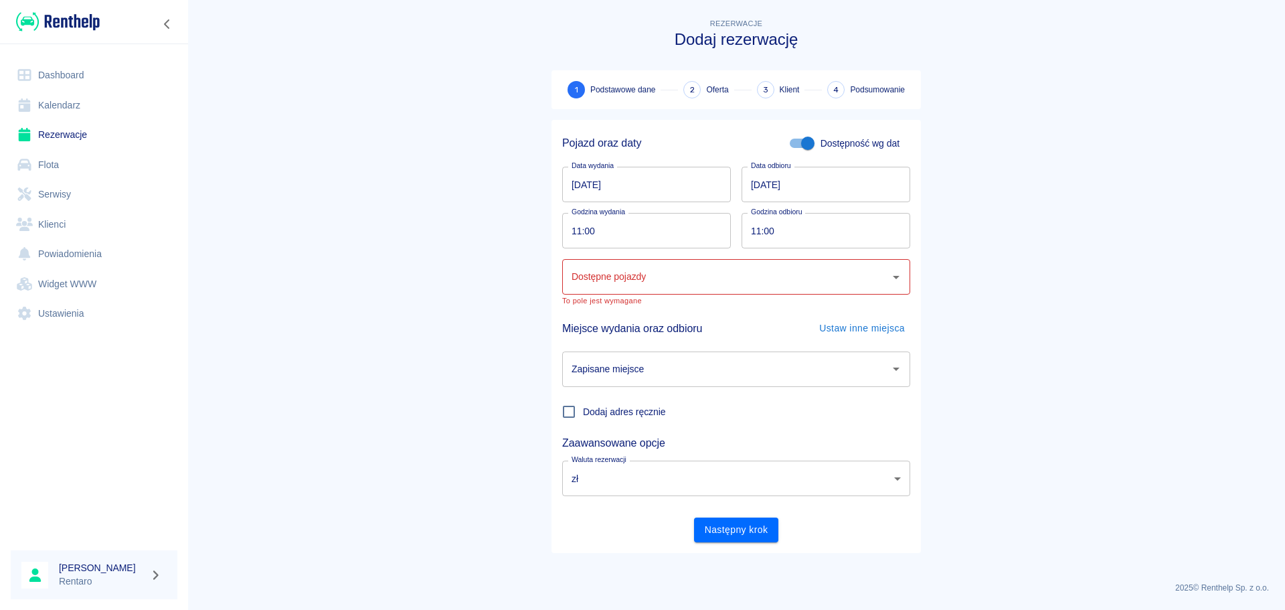
click at [712, 282] on input "Dostępne pojazdy" at bounding box center [726, 276] width 316 height 23
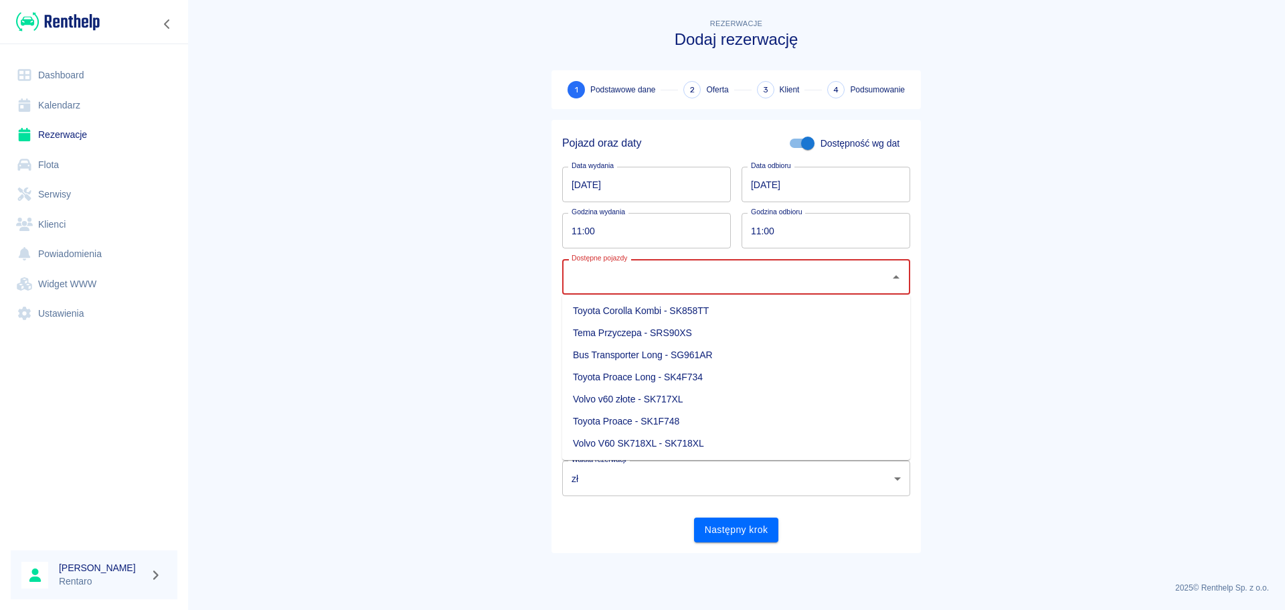
click at [1030, 241] on main "Rezerwacje Dodaj rezerwację 1 Podstawowe dane 2 Oferta 3 Klient 4 Podsumowanie …" at bounding box center [735, 293] width 1097 height 555
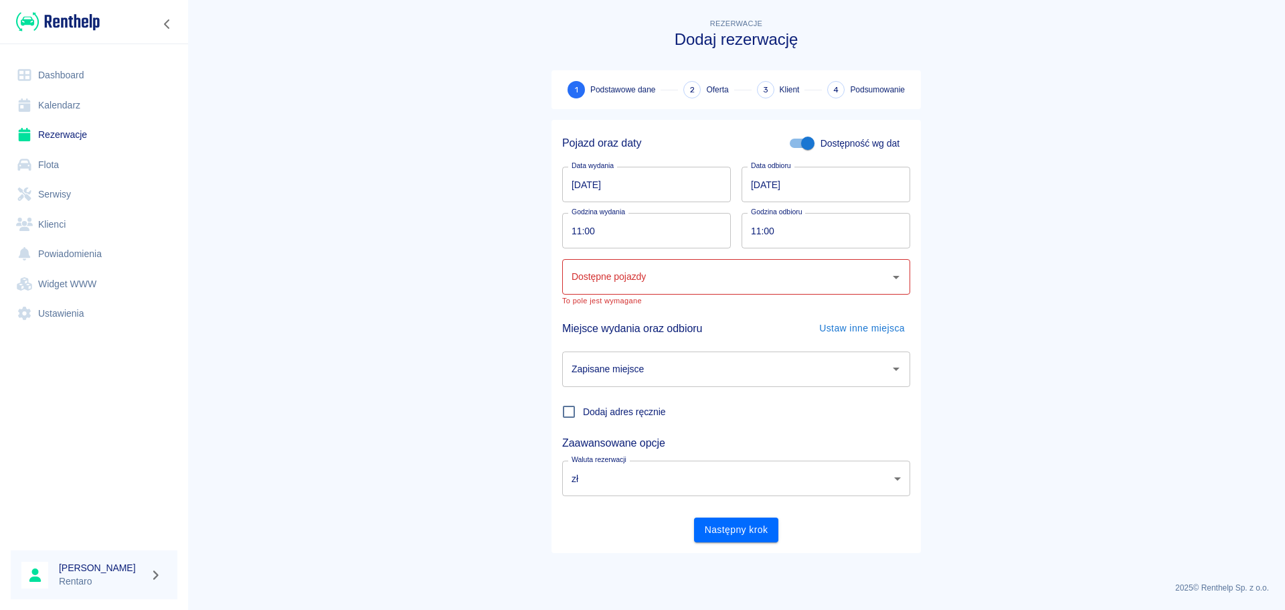
click at [865, 280] on input "Dostępne pojazdy" at bounding box center [726, 276] width 316 height 23
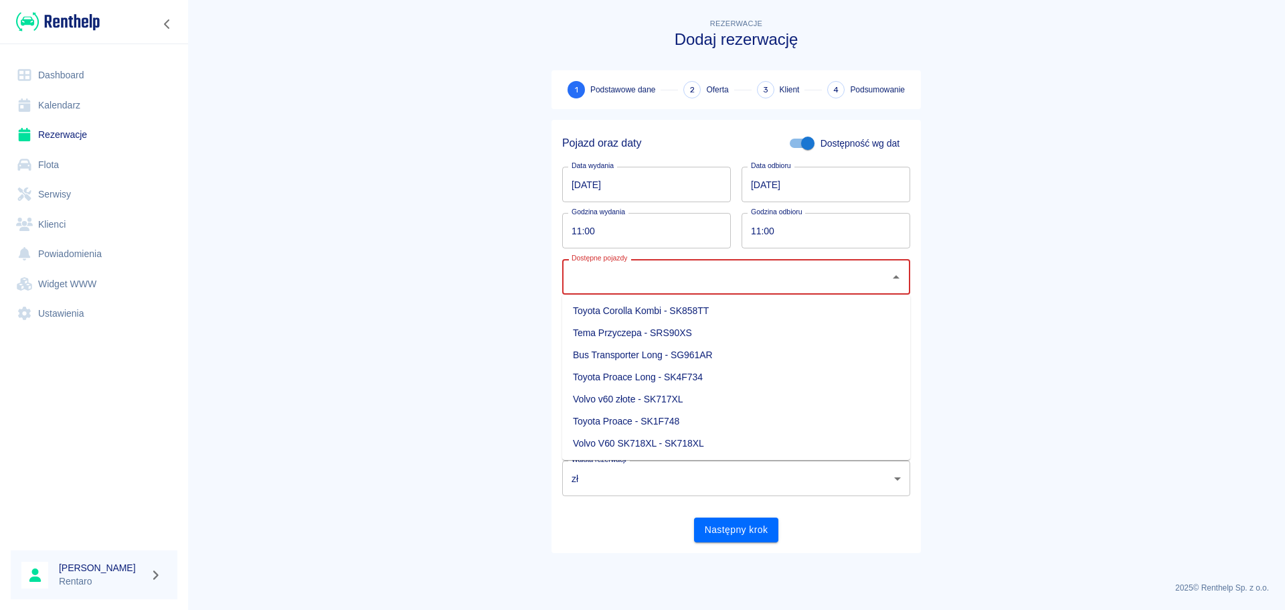
click at [698, 309] on li "Toyota Corolla Kombi - SK858TT" at bounding box center [736, 311] width 348 height 22
type input "Toyota Corolla Kombi - SK858TT"
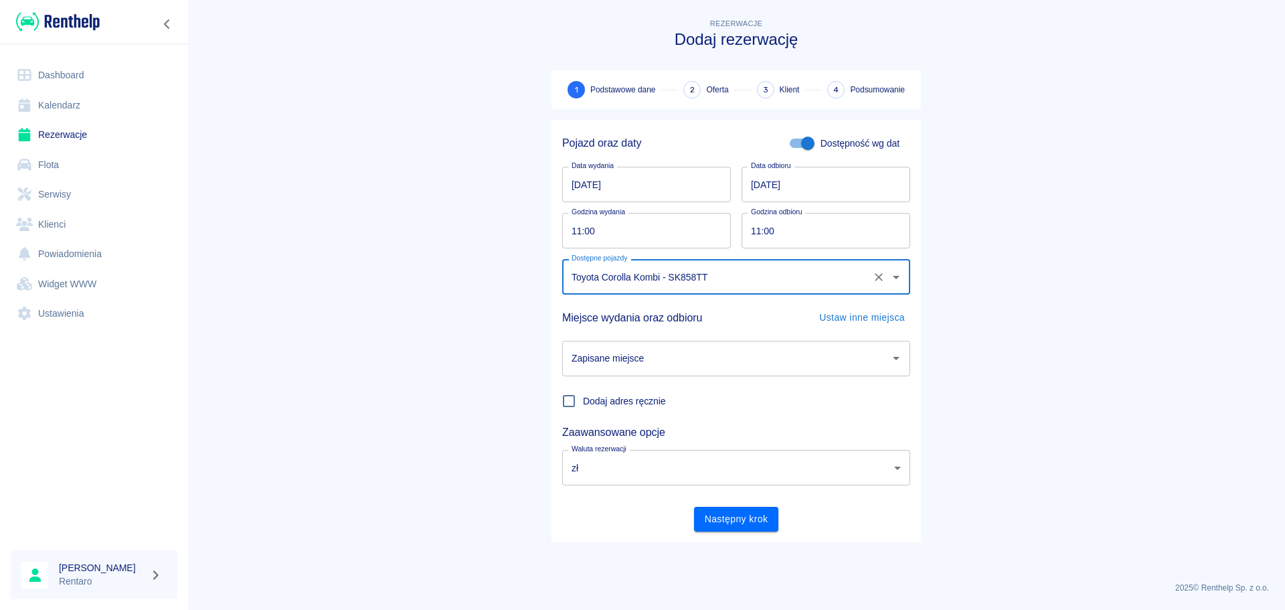
click at [1113, 296] on main "Rezerwacje Dodaj rezerwację 1 Podstawowe dane 2 Oferta 3 Klient 4 Podsumowanie …" at bounding box center [735, 293] width 1097 height 555
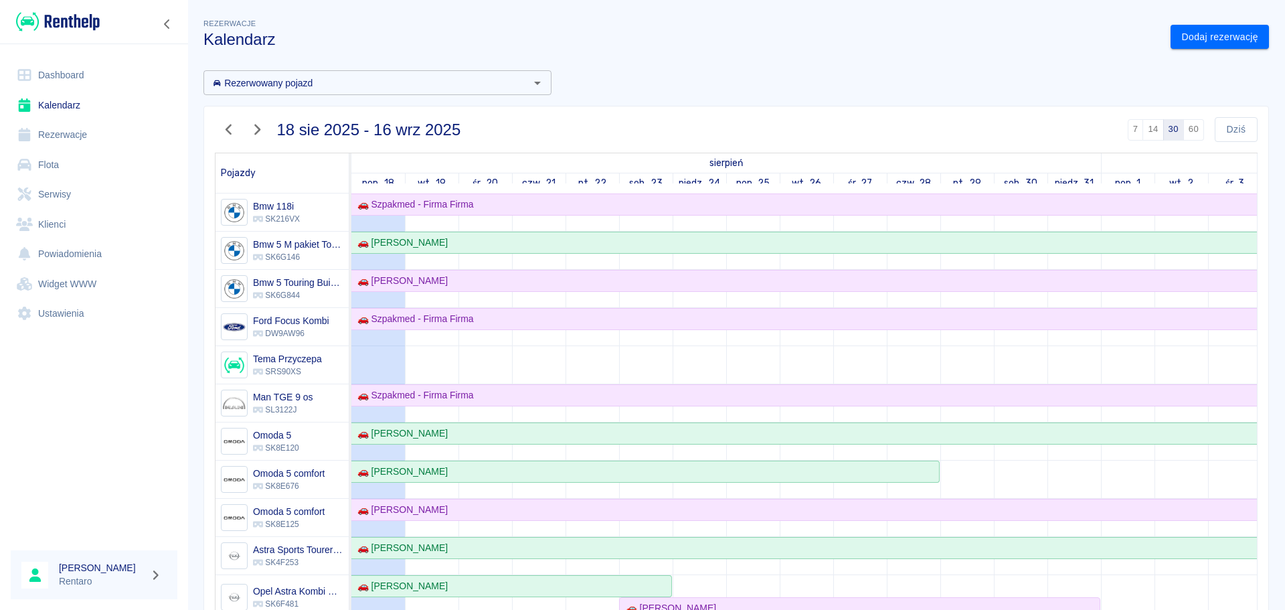
scroll to position [1048, 0]
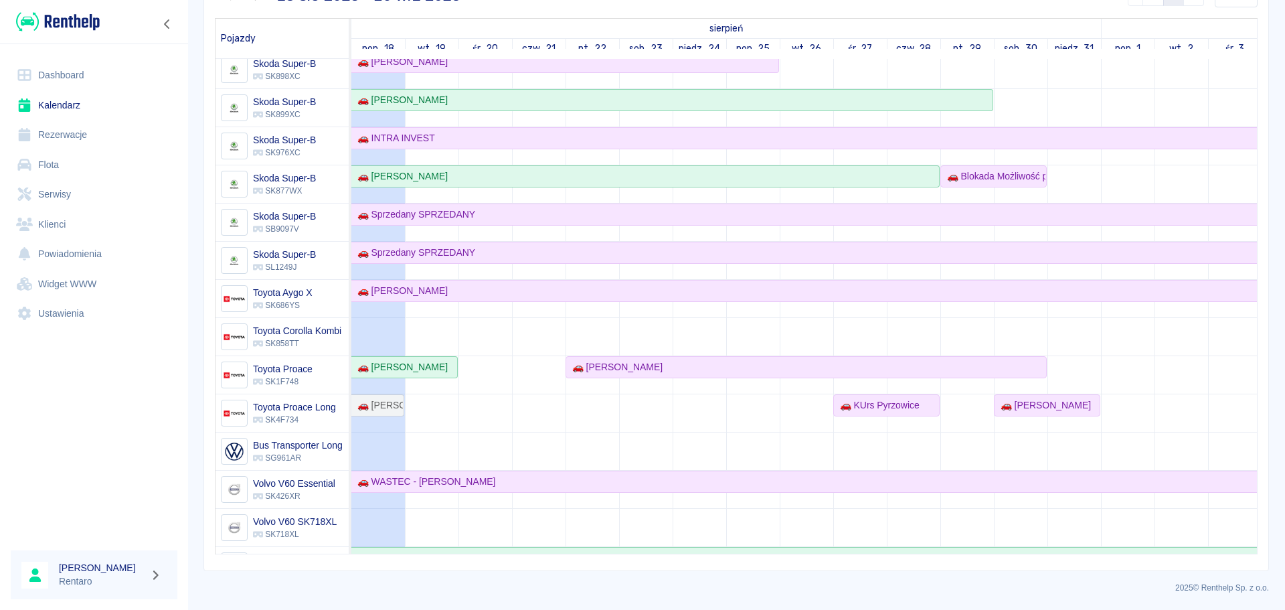
scroll to position [1047, 0]
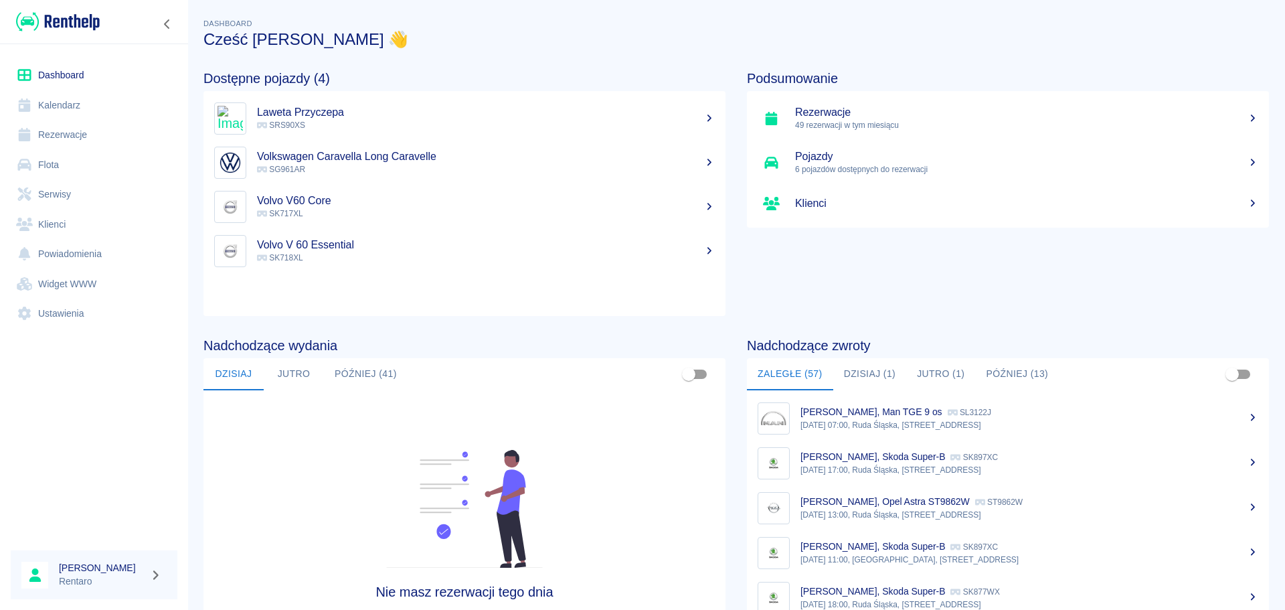
click at [72, 98] on link "Kalendarz" at bounding box center [94, 105] width 167 height 30
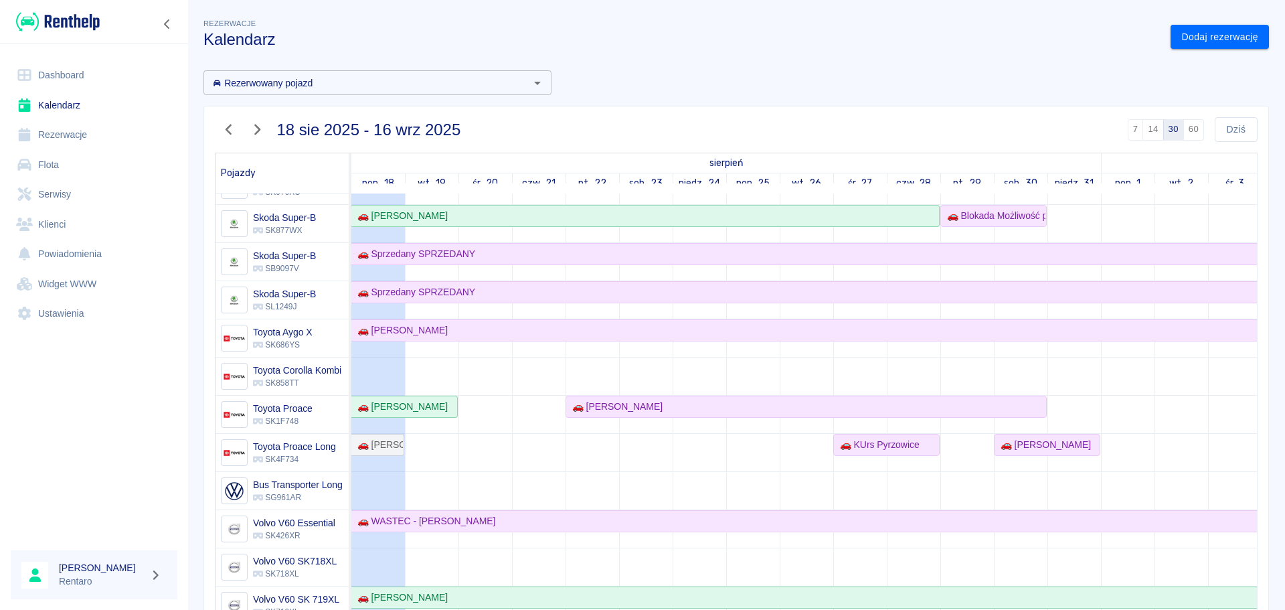
scroll to position [1047, 0]
